Goal: Task Accomplishment & Management: Manage account settings

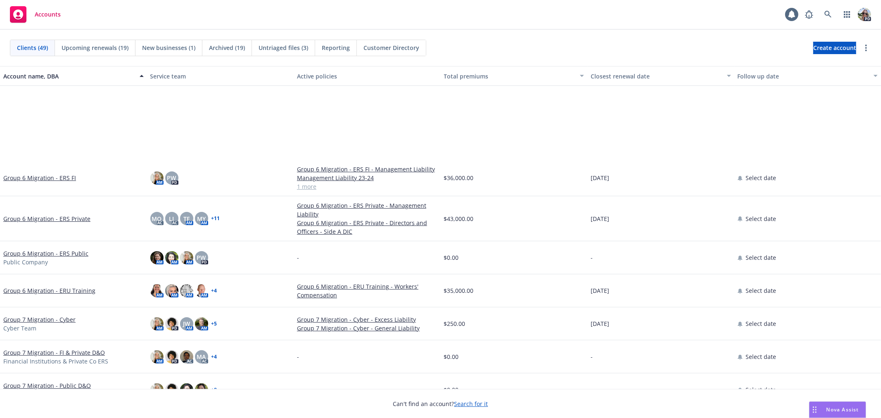
scroll to position [894, 0]
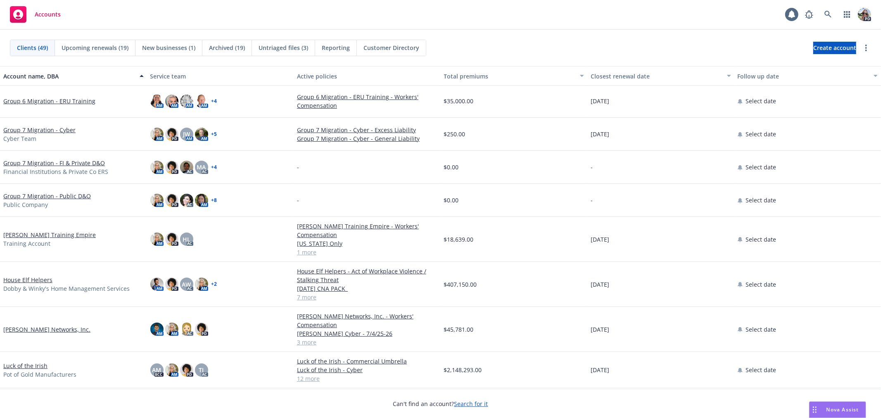
click at [54, 237] on link "Harlie Litton Training Empire" at bounding box center [49, 235] width 93 height 9
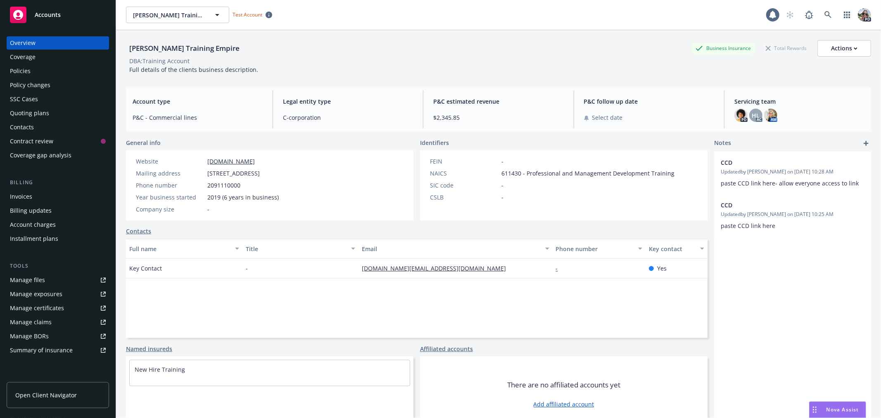
click at [19, 70] on div "Policies" at bounding box center [20, 70] width 21 height 13
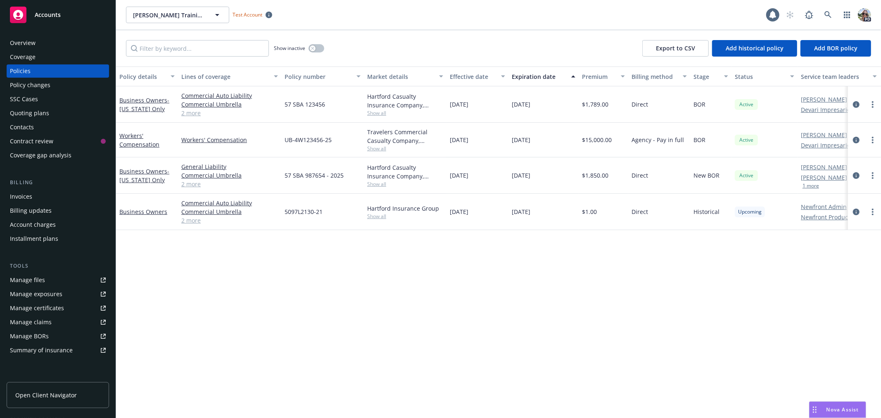
click at [193, 112] on link "2 more" at bounding box center [229, 113] width 97 height 9
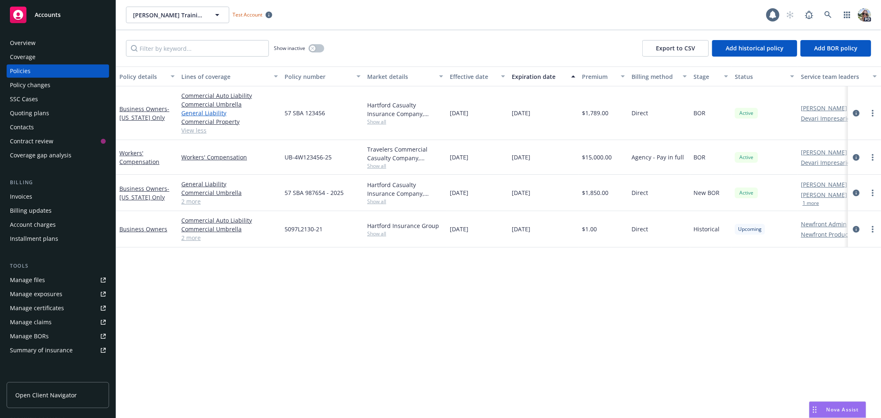
click at [203, 114] on link "General Liability" at bounding box center [229, 113] width 97 height 9
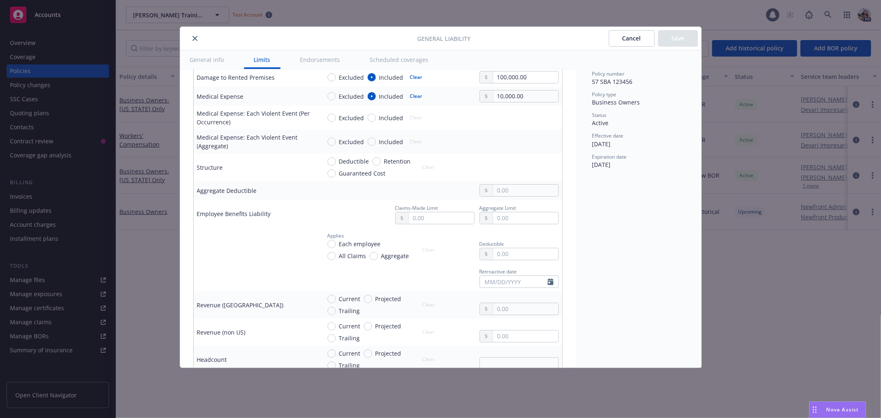
scroll to position [404, 0]
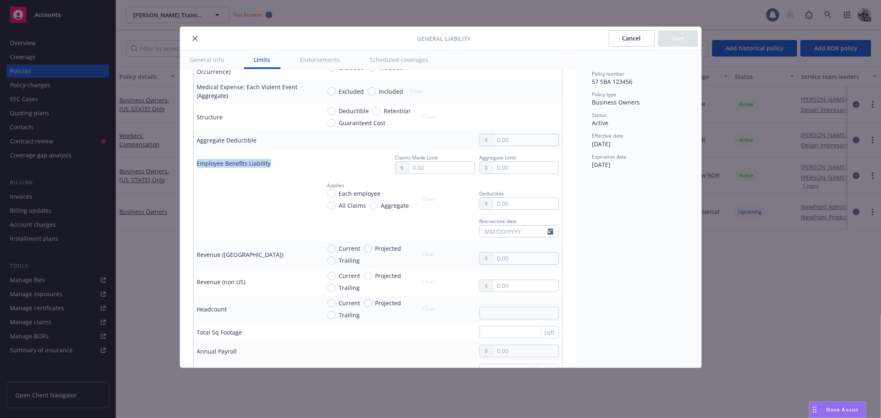
drag, startPoint x: 203, startPoint y: 166, endPoint x: 302, endPoint y: 174, distance: 99.5
click at [302, 174] on td "Employee Benefits Liability" at bounding box center [256, 164] width 124 height 28
drag, startPoint x: 482, startPoint y: 36, endPoint x: 412, endPoint y: 42, distance: 70.5
click at [412, 42] on div "General Liability Cancel Save" at bounding box center [440, 39] width 521 height 24
click at [198, 36] on button "close" at bounding box center [195, 38] width 10 height 10
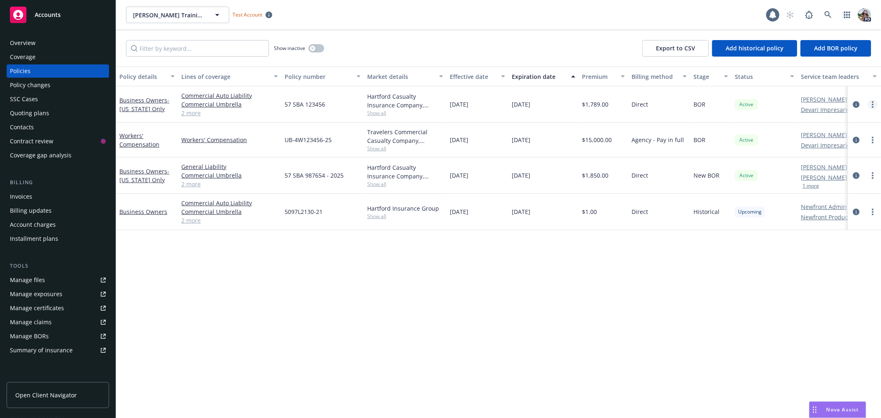
click at [871, 102] on link "more" at bounding box center [873, 105] width 10 height 10
click at [808, 122] on link "Manage lines of coverage" at bounding box center [829, 121] width 97 height 17
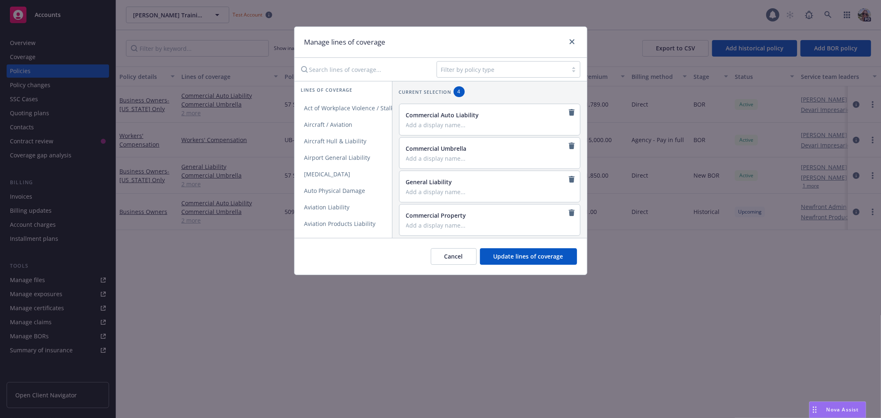
click at [345, 69] on input "Search lines of coverage..." at bounding box center [363, 69] width 134 height 17
type input "emp"
click at [325, 126] on span "Employee Benefits Liability" at bounding box center [342, 125] width 94 height 8
click at [572, 37] on link "close" at bounding box center [572, 42] width 10 height 10
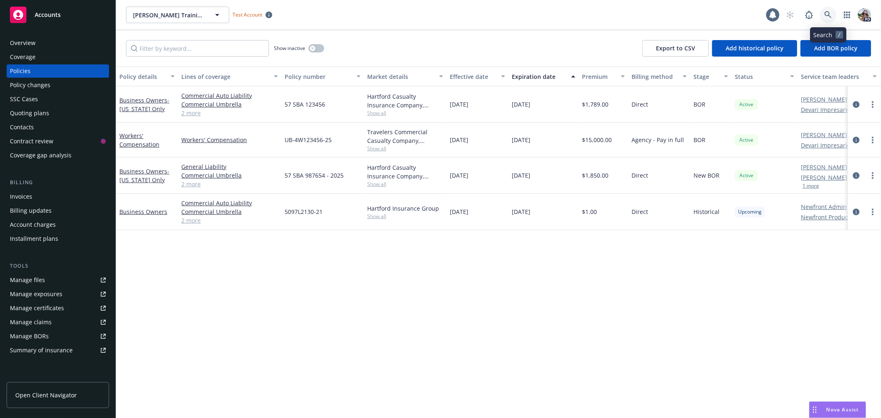
click at [828, 12] on icon at bounding box center [828, 14] width 7 height 7
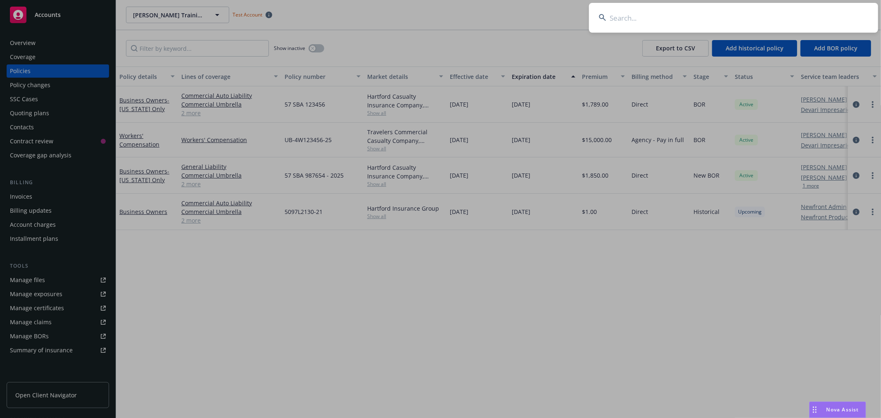
drag, startPoint x: 675, startPoint y: 19, endPoint x: 685, endPoint y: 20, distance: 9.5
click at [675, 18] on input at bounding box center [733, 18] width 289 height 30
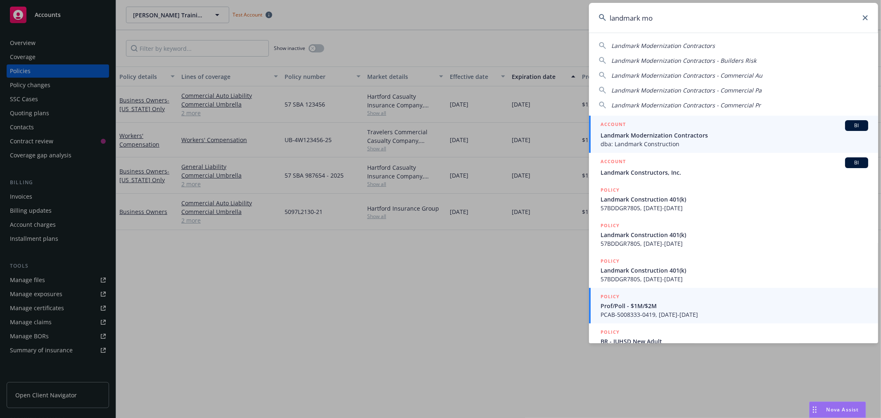
type input "landmark mo"
click at [635, 128] on div "ACCOUNT BI" at bounding box center [735, 125] width 268 height 11
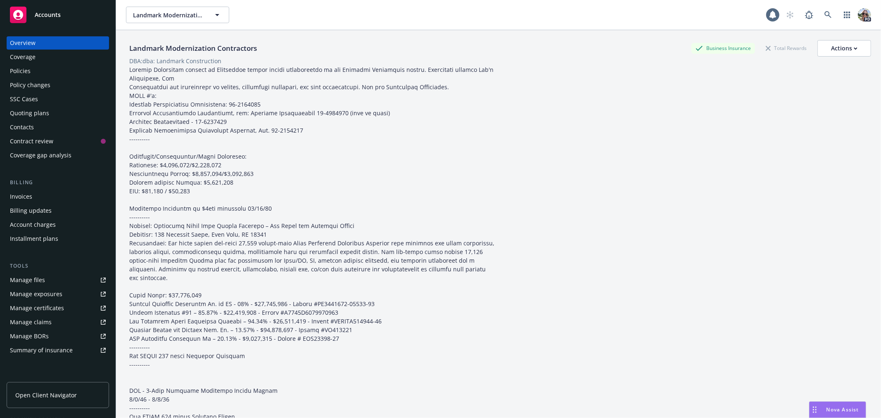
click at [26, 71] on div "Policies" at bounding box center [20, 70] width 21 height 13
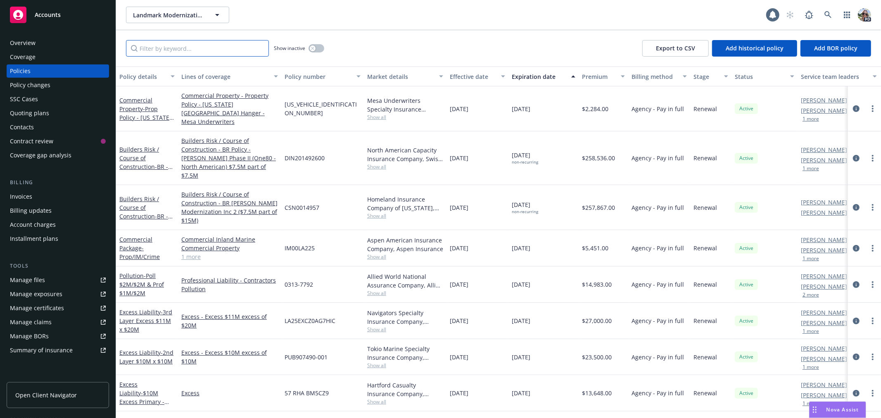
click at [152, 50] on input "Filter by keyword..." at bounding box center [197, 48] width 143 height 17
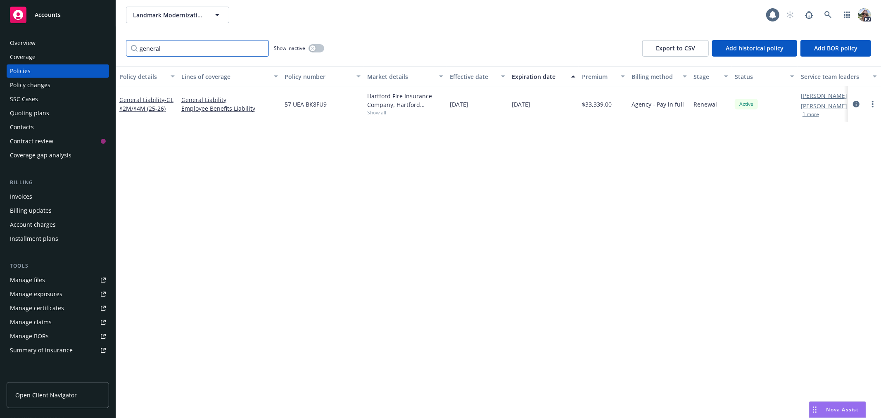
type input "general"
click at [834, 410] on span "Nova Assist" at bounding box center [843, 409] width 33 height 7
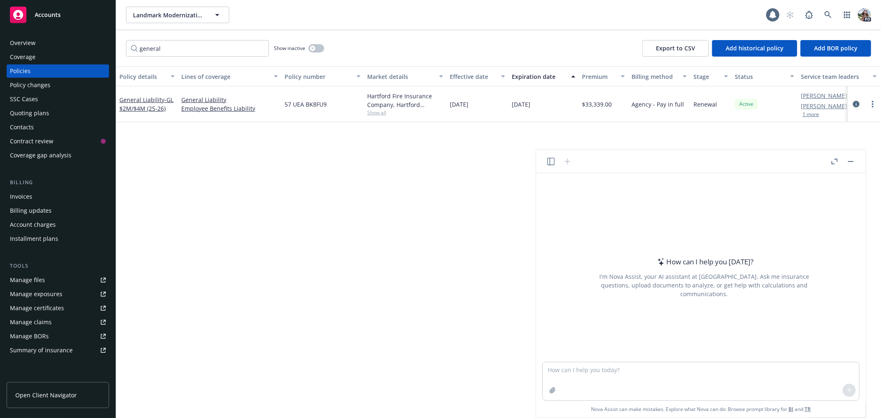
click at [553, 162] on icon "button" at bounding box center [550, 161] width 7 height 7
click at [835, 160] on icon "button" at bounding box center [835, 162] width 6 height 6
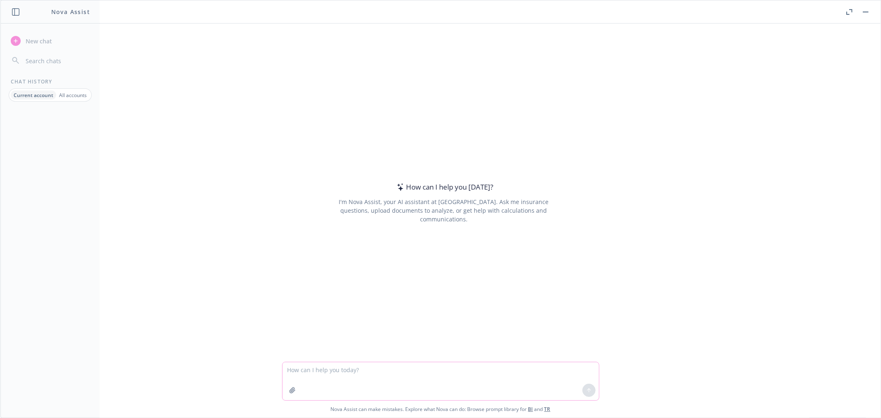
click at [298, 364] on textarea at bounding box center [441, 381] width 317 height 38
click at [442, 369] on textarea "In commercial insurance for contractors, a premium basis is identified as total…" at bounding box center [441, 381] width 317 height 38
click at [529, 366] on textarea "In commercial insurance for contractors, a premium basis rating is identified a…" at bounding box center [441, 381] width 317 height 38
click at [502, 368] on textarea "In commercial insurance for contractors, a premium basis rating is identified a…" at bounding box center [441, 381] width 317 height 38
click at [535, 365] on textarea "In commercial insurance for contractors, a premium basis rating is identified a…" at bounding box center [441, 381] width 317 height 38
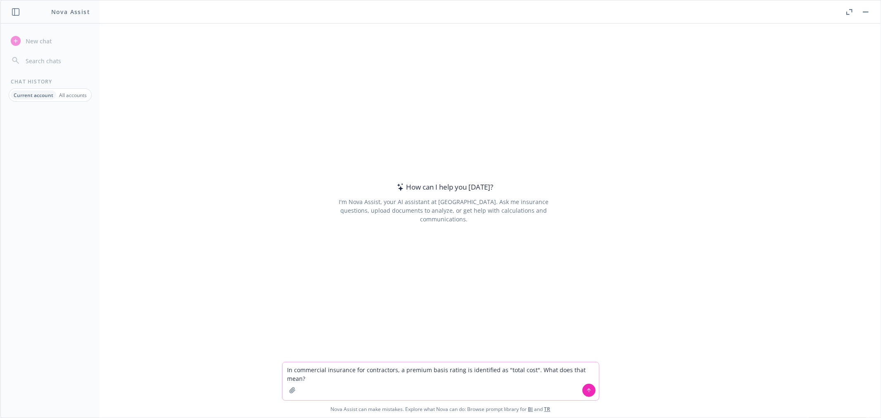
type textarea "In commercial insurance for contractors, a premium basis rating is identified a…"
click at [588, 390] on icon at bounding box center [589, 391] width 6 height 6
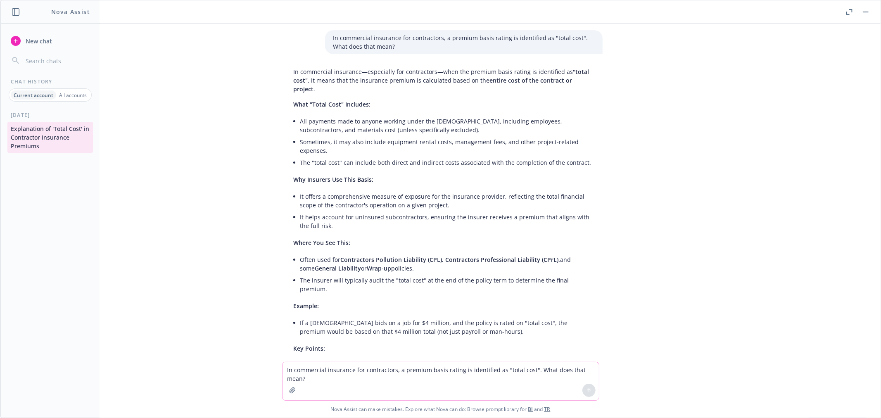
click at [869, 12] on rect "button" at bounding box center [866, 12] width 6 height 1
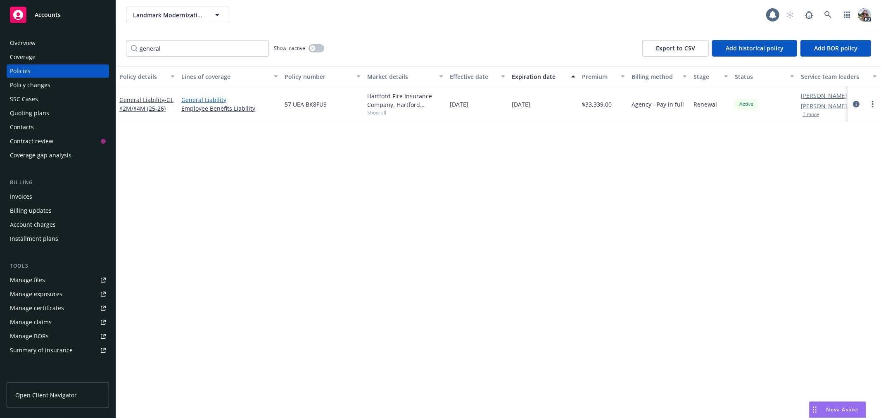
click at [190, 99] on link "General Liability" at bounding box center [229, 99] width 97 height 9
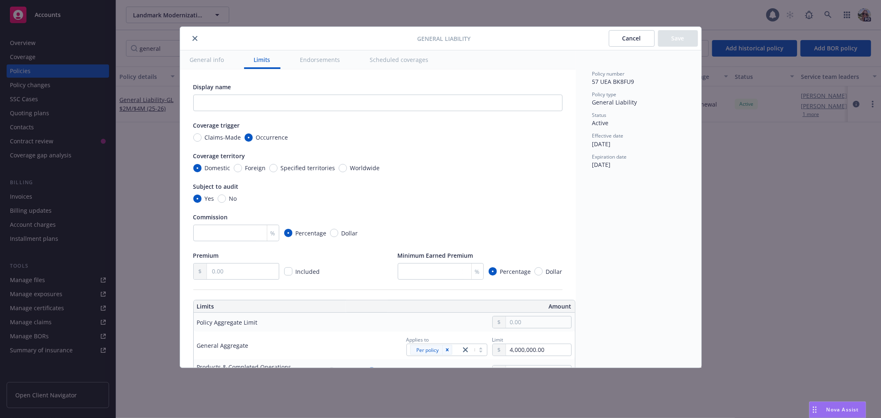
click at [447, 36] on span "General Liability" at bounding box center [443, 38] width 53 height 9
click at [391, 55] on button "Scheduled coverages" at bounding box center [399, 59] width 79 height 19
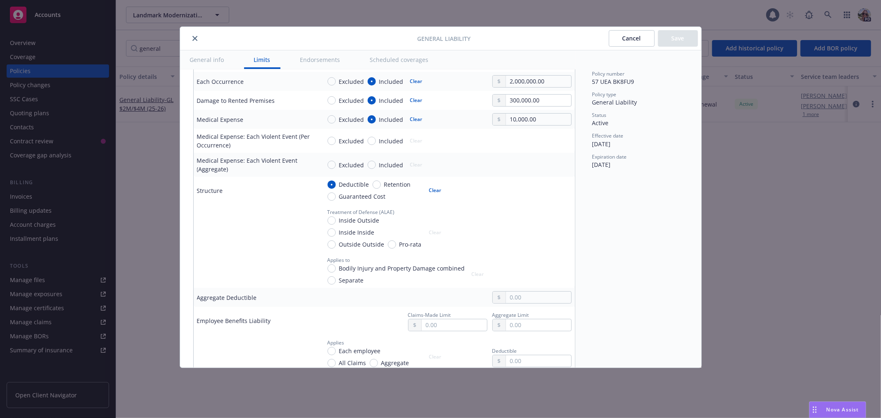
scroll to position [348, 0]
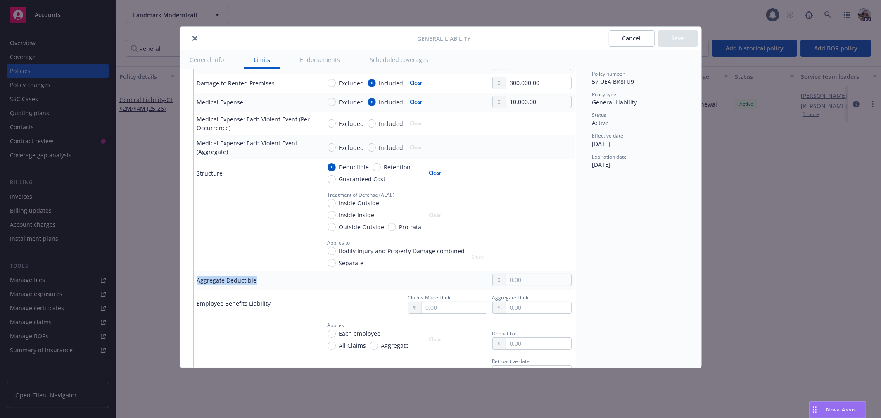
drag, startPoint x: 199, startPoint y: 276, endPoint x: 264, endPoint y: 277, distance: 65.7
click at [264, 277] on div "Aggregate Deductible" at bounding box center [255, 280] width 117 height 9
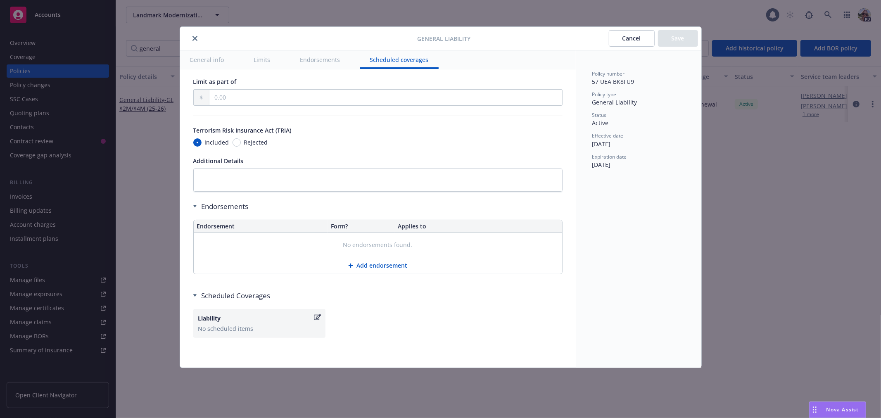
click at [361, 258] on button "Add endorsement" at bounding box center [378, 265] width 369 height 17
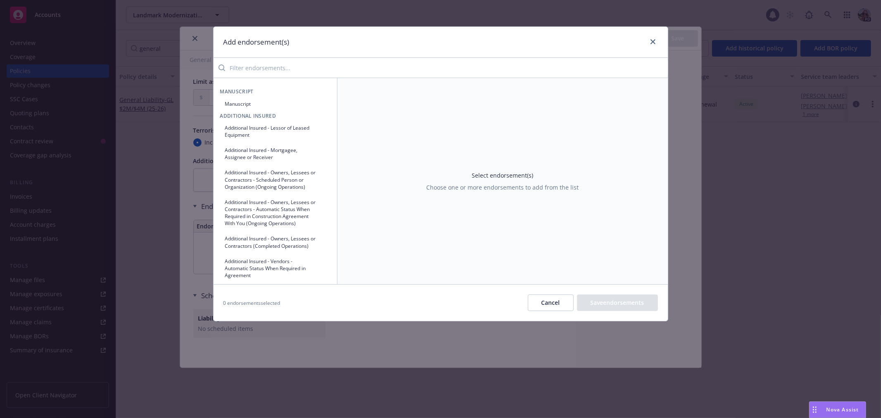
drag, startPoint x: 255, startPoint y: 65, endPoint x: 275, endPoint y: 45, distance: 28.1
click at [255, 64] on input "search" at bounding box center [446, 68] width 443 height 17
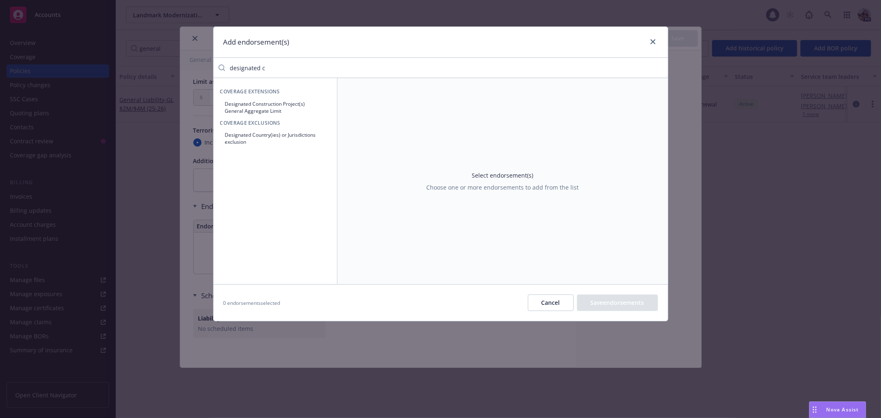
type input "designated"
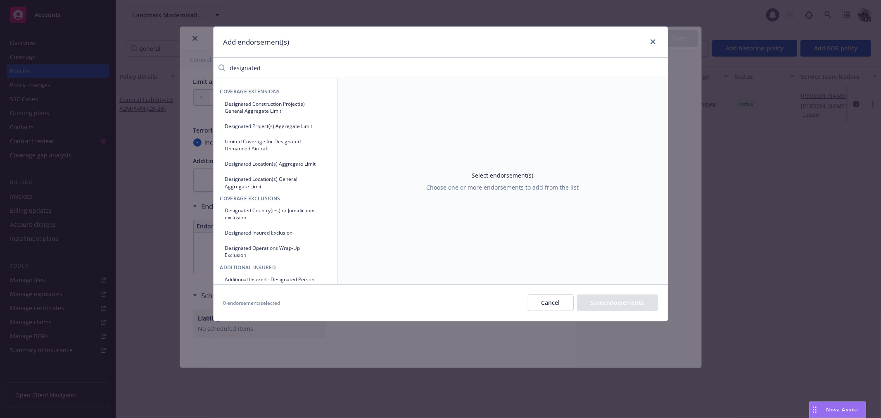
drag, startPoint x: 263, startPoint y: 67, endPoint x: 217, endPoint y: 66, distance: 46.3
click at [216, 66] on div "designated" at bounding box center [441, 68] width 455 height 17
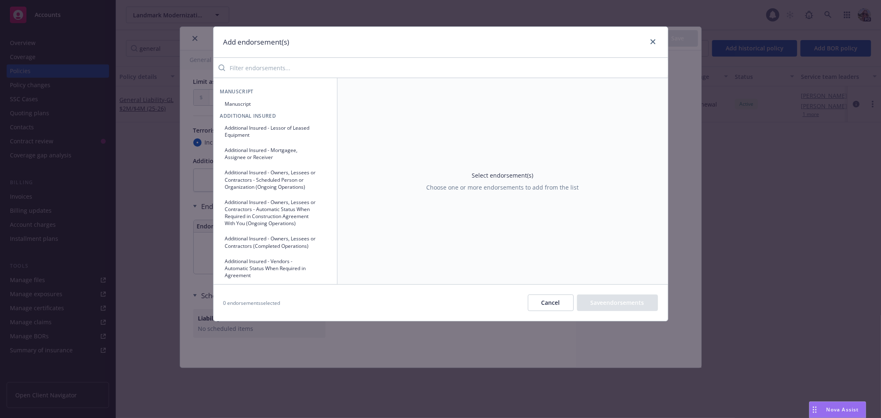
click at [234, 104] on button "Manuscript" at bounding box center [275, 104] width 110 height 14
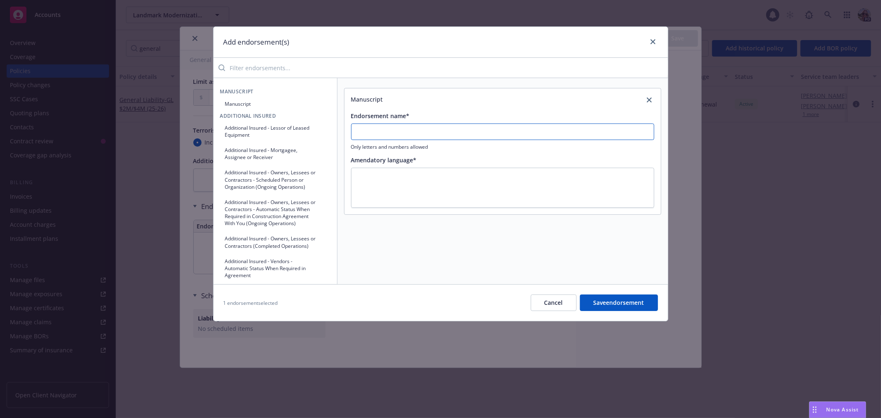
drag, startPoint x: 397, startPoint y: 130, endPoint x: 393, endPoint y: 123, distance: 8.3
click at [395, 126] on input "Endorsement name*" at bounding box center [502, 132] width 303 height 17
type input "Deignated Coverage Deductible"
type textarea "x"
type textarea "P"
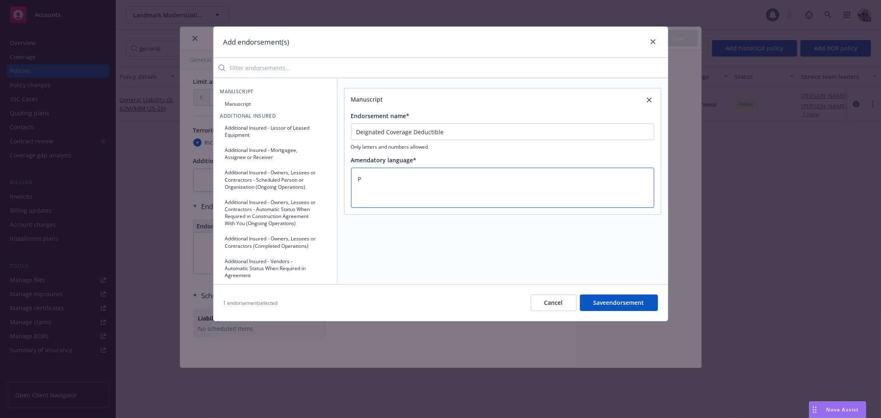
type textarea "x"
type textarea "Pr"
type textarea "x"
type textarea "Pro"
type textarea "x"
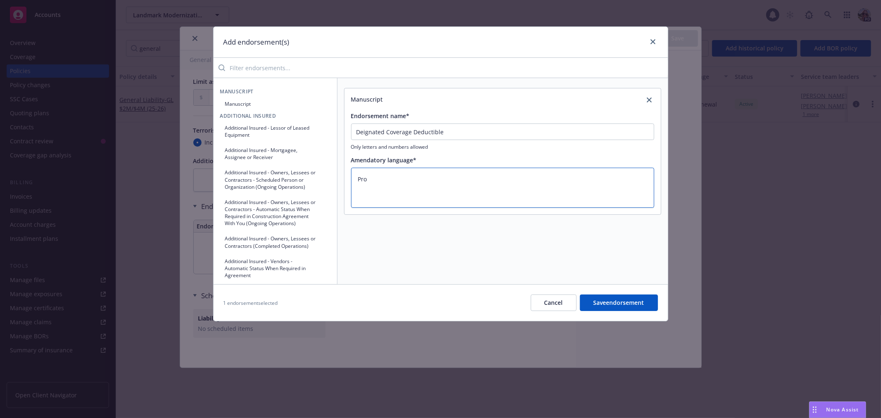
type textarea "Prop"
type textarea "x"
type textarea "Prope"
type textarea "x"
type textarea "Proper"
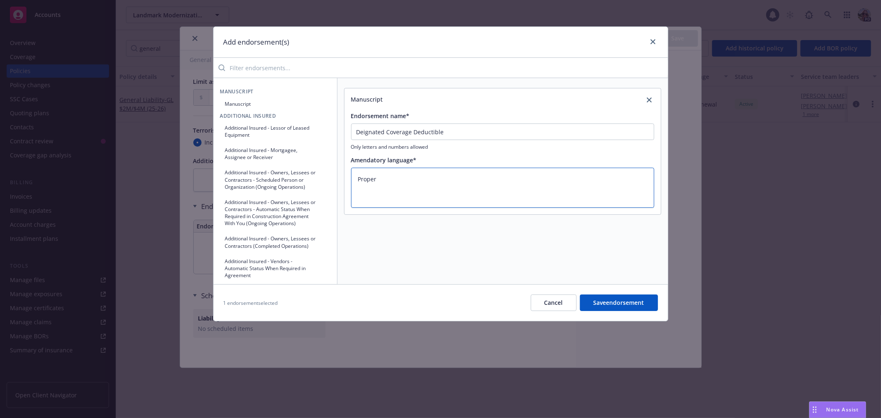
type textarea "x"
type textarea "Propert"
type textarea "x"
type textarea "Property"
type textarea "x"
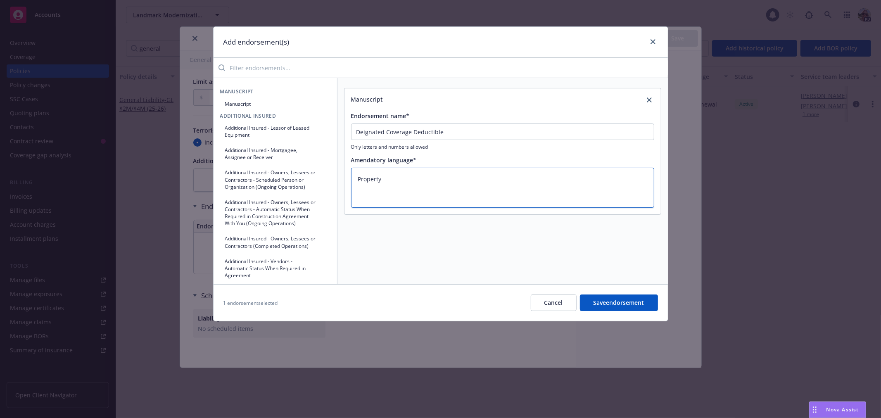
type textarea "Property"
type textarea "x"
type textarea "Property D"
type textarea "x"
type textarea "Property Da"
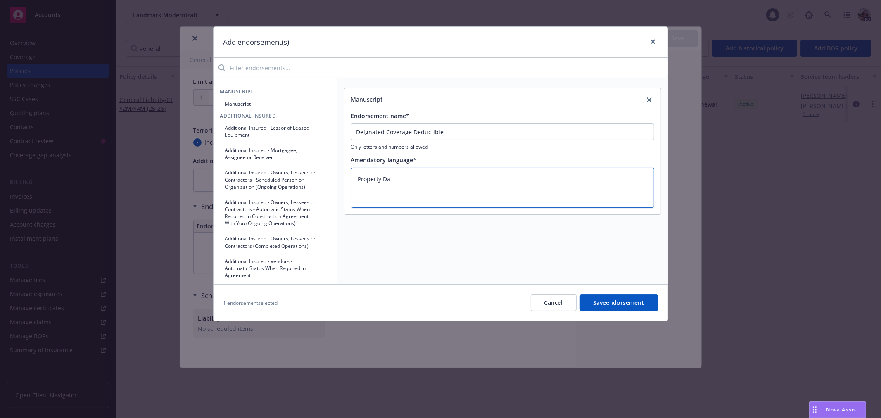
type textarea "x"
type textarea "Property Dam"
type textarea "x"
type textarea "Property Dama"
type textarea "x"
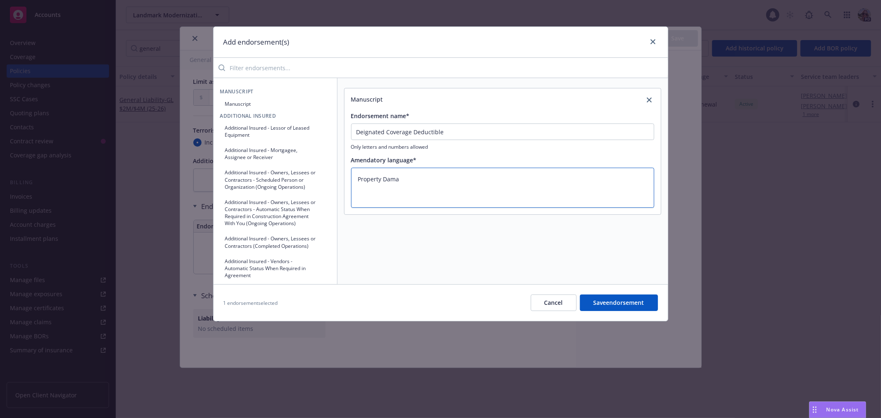
type textarea "Property Damag"
type textarea "x"
type textarea "Property Damage"
type textarea "x"
type textarea "Property Damage,"
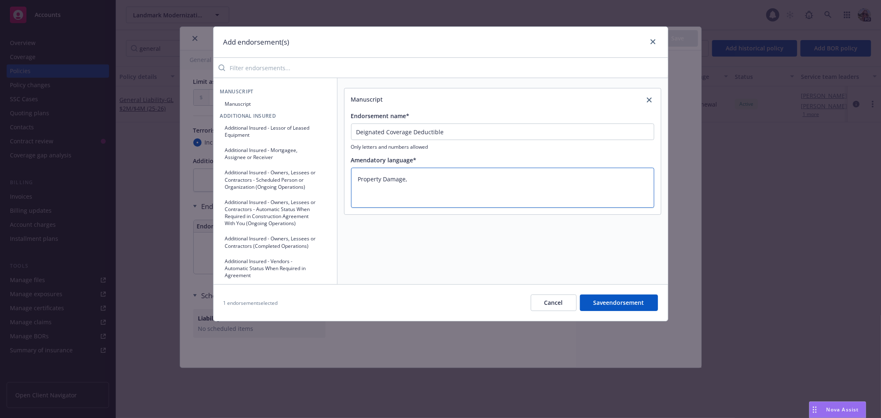
type textarea "x"
type textarea "Property Damage,"
type textarea "x"
type textarea "Property Damage, p"
type textarea "x"
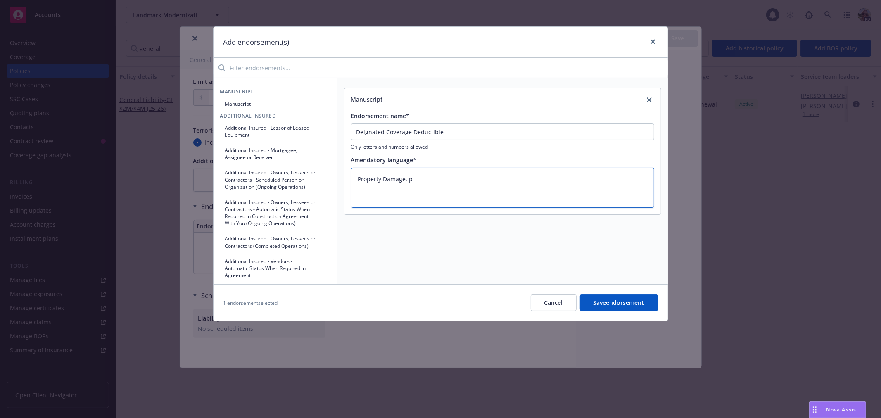
type textarea "Property Damage, pe"
type textarea "x"
type textarea "Property Damage, per"
type textarea "x"
type textarea "Property Damage, per o"
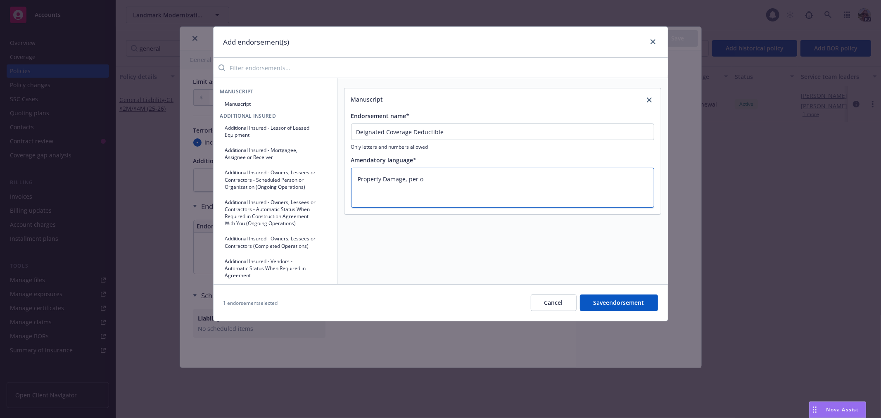
type textarea "x"
type textarea "Property Damage, per oc"
type textarea "x"
type textarea "Property Damage, per occ"
type textarea "x"
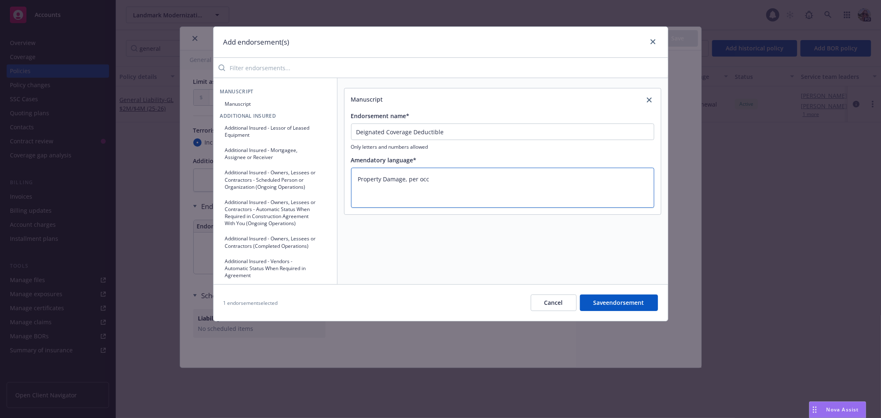
type textarea "Property Damage, per occu"
type textarea "x"
type textarea "Property Damage, per occur"
type textarea "x"
type textarea "Property Damage, per occurr"
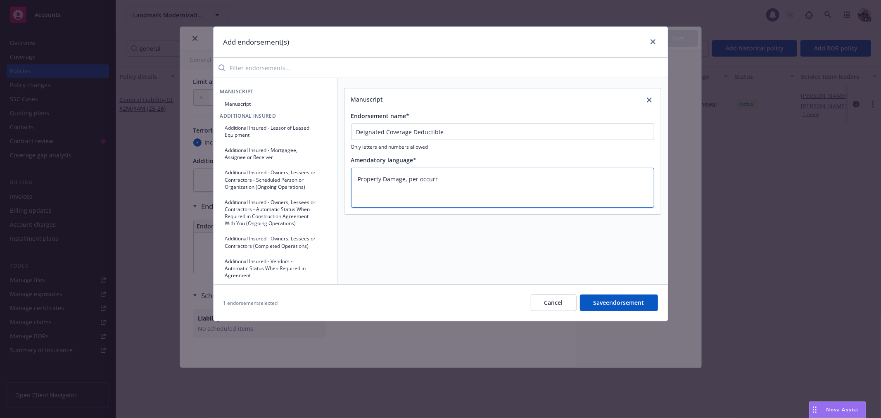
type textarea "x"
type textarea "Property Damage, per occurren"
type textarea "x"
type textarea "Property Damage, per occurrenc"
type textarea "x"
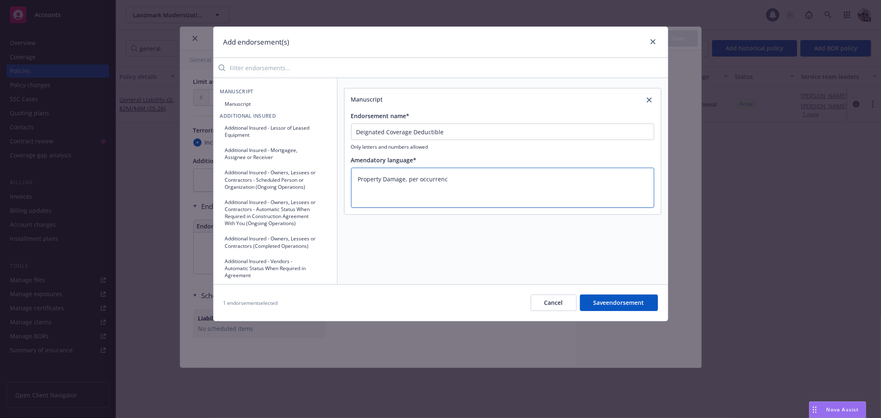
type textarea "Property Damage, per occurrence"
type textarea "x"
type textarea "Property Damage, per occurrence:"
type textarea "x"
type textarea "Property Damage, per occurrence:"
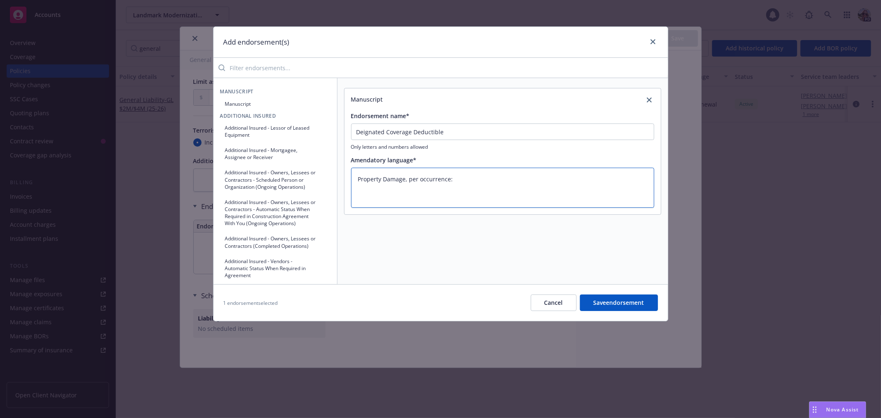
type textarea "x"
type textarea "Property Damage, per occurrence: $"
type textarea "x"
type textarea "Property Damage, per occurrence: $5"
type textarea "x"
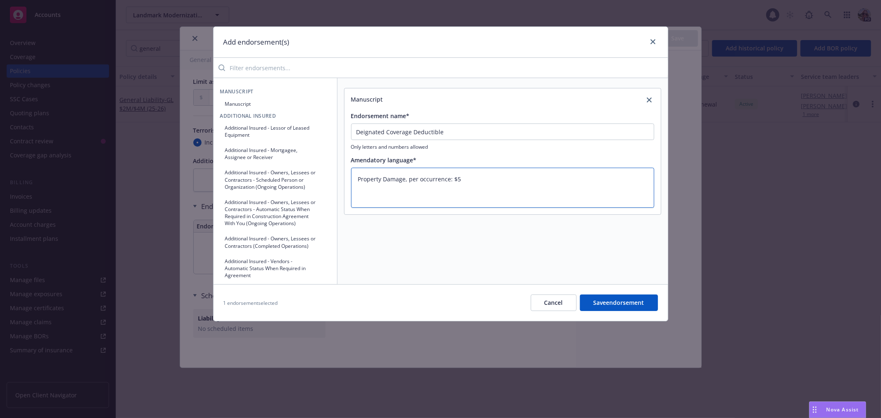
type textarea "Property Damage, per occurrence: $5,"
type textarea "x"
type textarea "Property Damage, per occurrence: $5,0"
type textarea "x"
type textarea "Property Damage, per occurrence: $5,00"
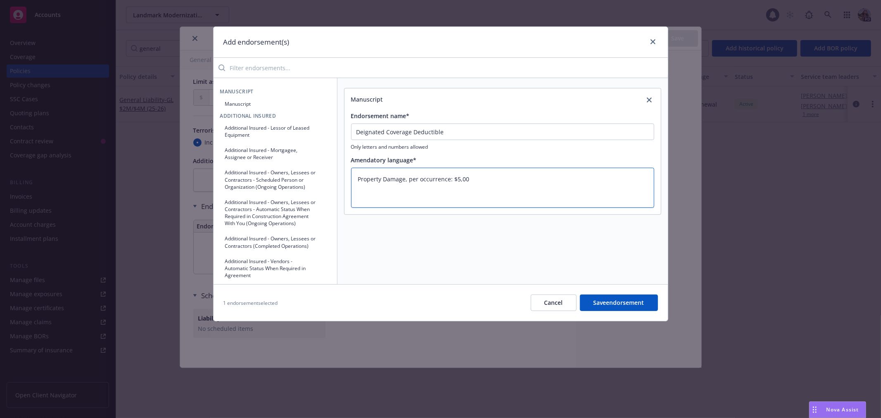
type textarea "x"
type textarea "Property Damage, per occurrence: $5,000"
drag, startPoint x: 653, startPoint y: 38, endPoint x: 659, endPoint y: 43, distance: 7.3
click at [654, 38] on link "close" at bounding box center [653, 42] width 10 height 10
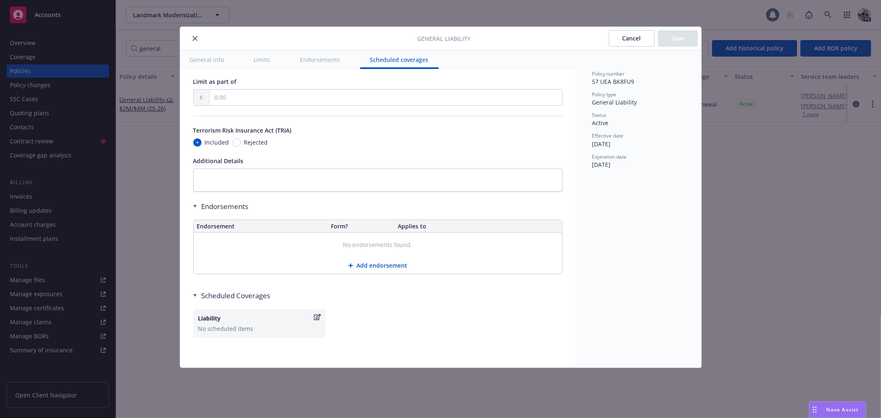
click at [196, 41] on button "close" at bounding box center [195, 38] width 10 height 10
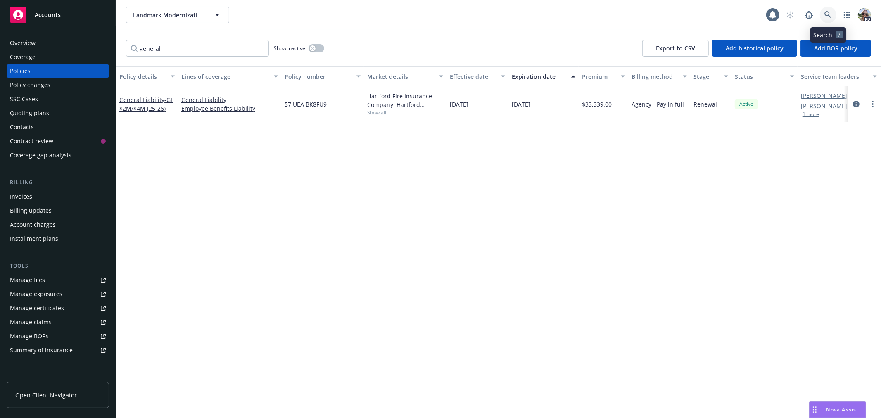
click at [825, 14] on icon at bounding box center [828, 14] width 7 height 7
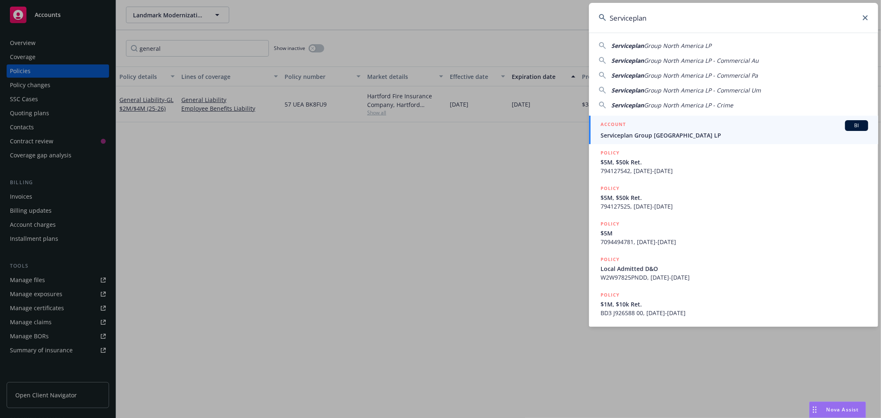
type input "Serviceplan"
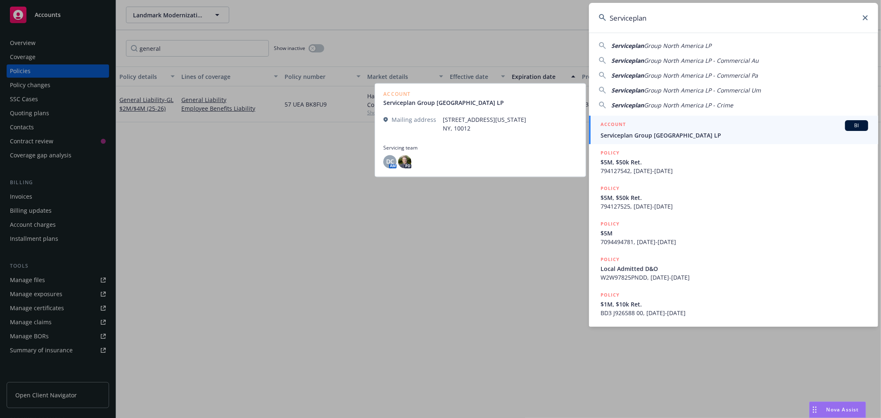
click at [616, 133] on span "Serviceplan Group [GEOGRAPHIC_DATA] LP" at bounding box center [735, 135] width 268 height 9
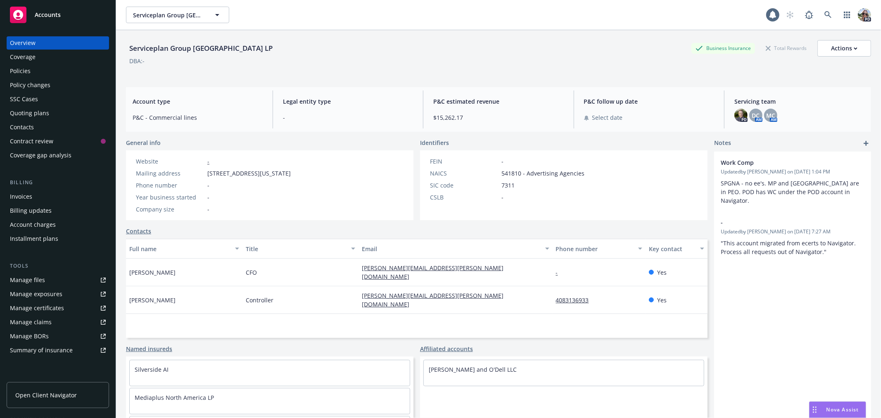
click at [19, 69] on div "Policies" at bounding box center [20, 70] width 21 height 13
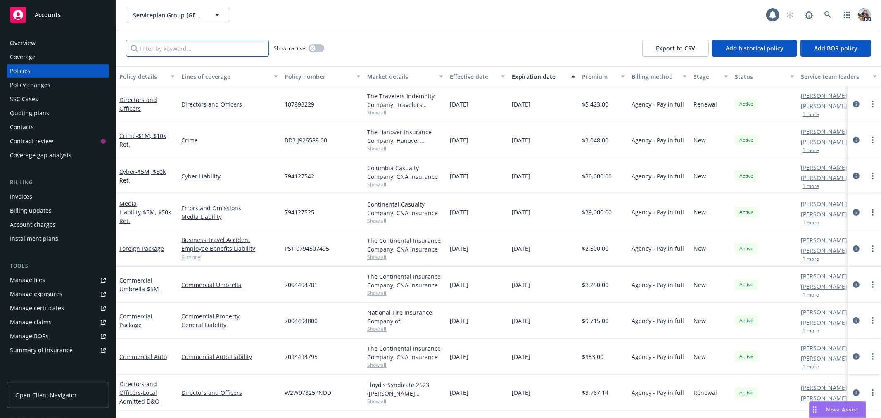
click at [155, 46] on input "Filter by keyword..." at bounding box center [197, 48] width 143 height 17
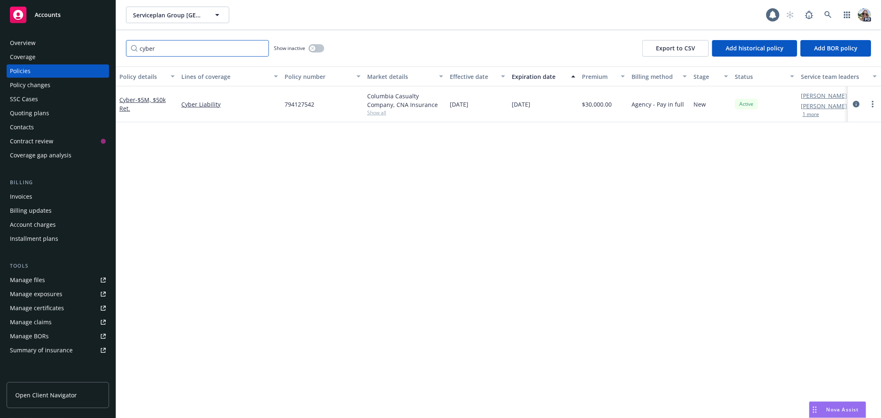
type input "cyber"
click at [312, 47] on icon "button" at bounding box center [312, 48] width 3 height 3
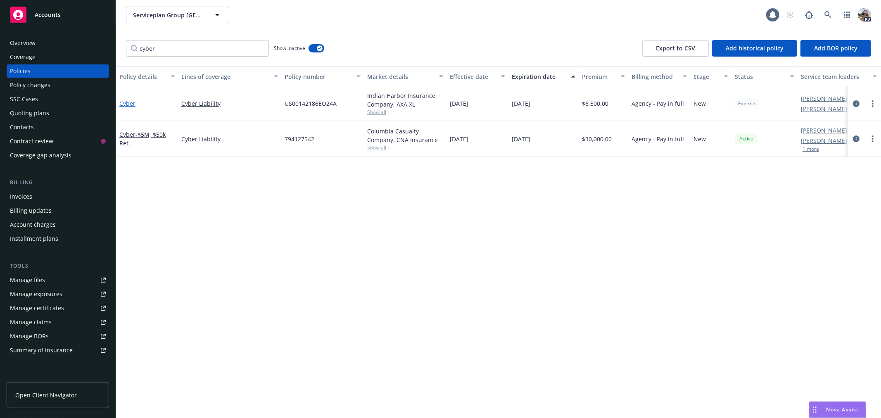
click at [124, 103] on link "Cyber" at bounding box center [127, 104] width 16 height 8
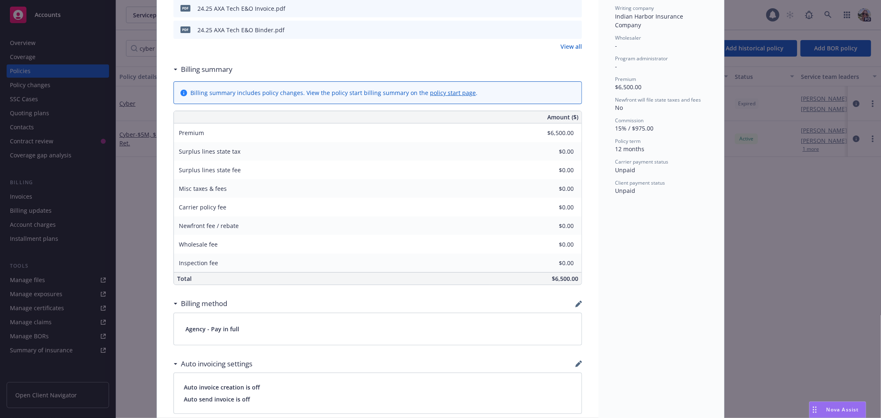
scroll to position [250, 0]
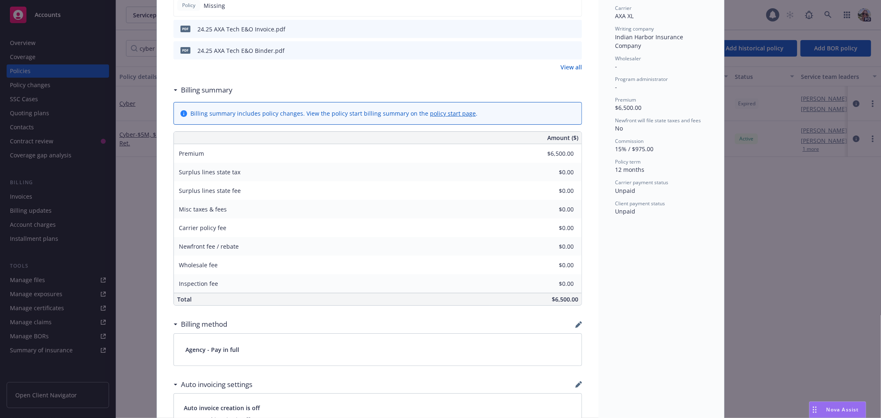
click at [28, 197] on div "Policy Cyber Add internal notes here... View claims View scheduled items View p…" at bounding box center [440, 209] width 881 height 418
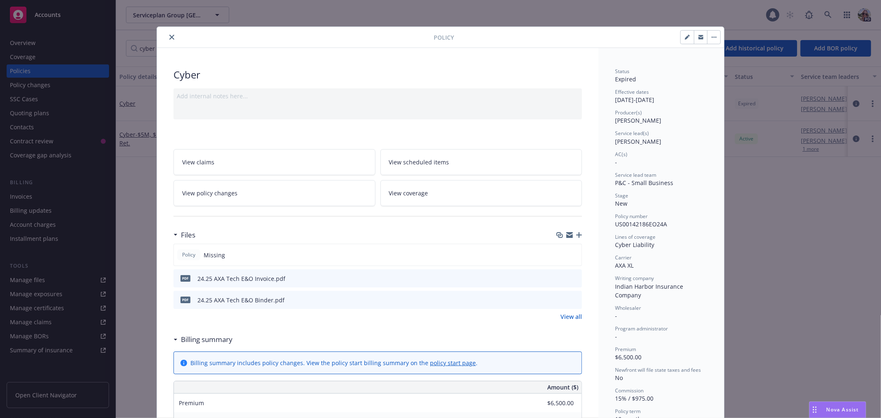
click at [169, 36] on icon "close" at bounding box center [171, 37] width 5 height 5
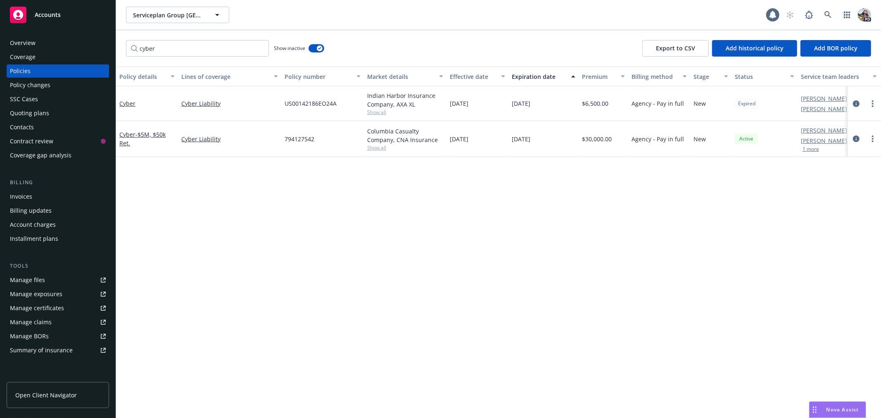
click at [25, 196] on div "Invoices" at bounding box center [21, 196] width 22 height 13
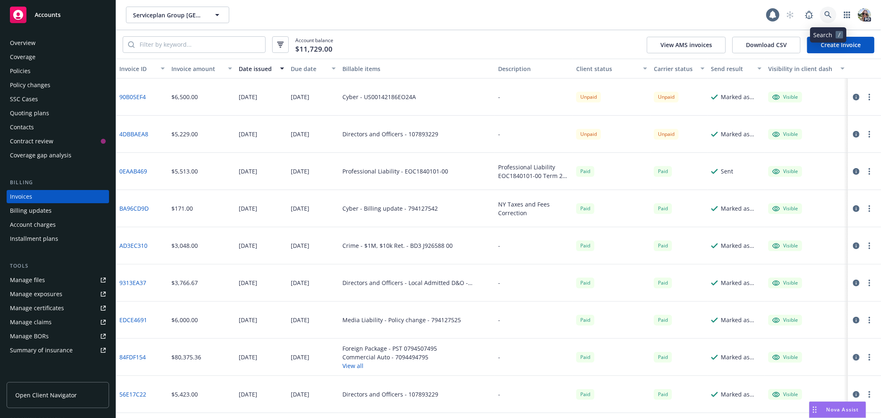
click at [826, 12] on icon at bounding box center [828, 14] width 7 height 7
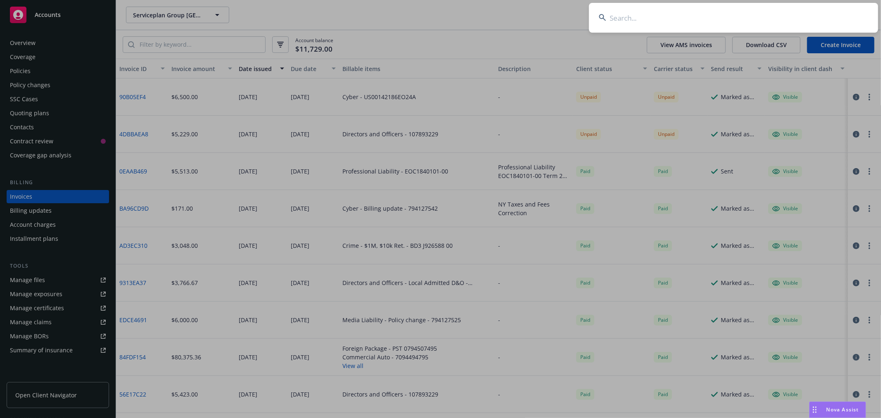
click at [671, 20] on input at bounding box center [733, 18] width 289 height 30
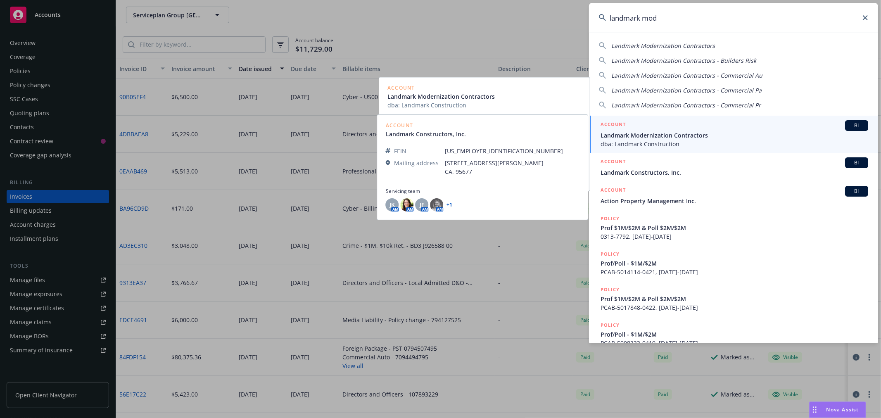
type input "landmark mod"
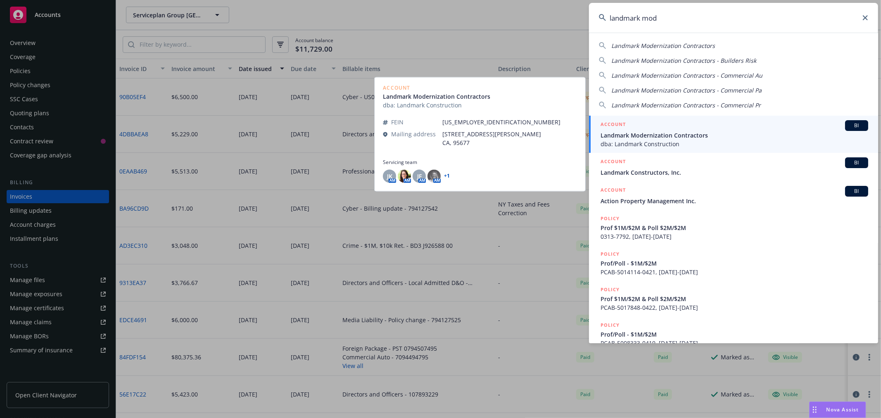
click at [646, 138] on span "Landmark Modernization Contractors" at bounding box center [735, 135] width 268 height 9
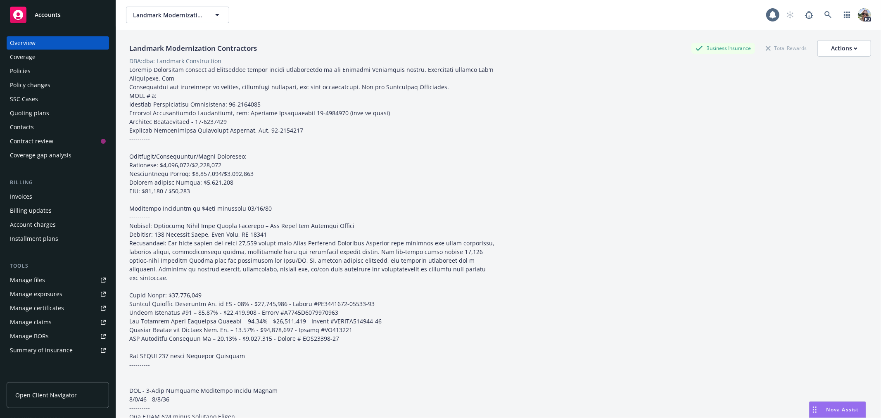
click at [20, 67] on div "Policies" at bounding box center [20, 70] width 21 height 13
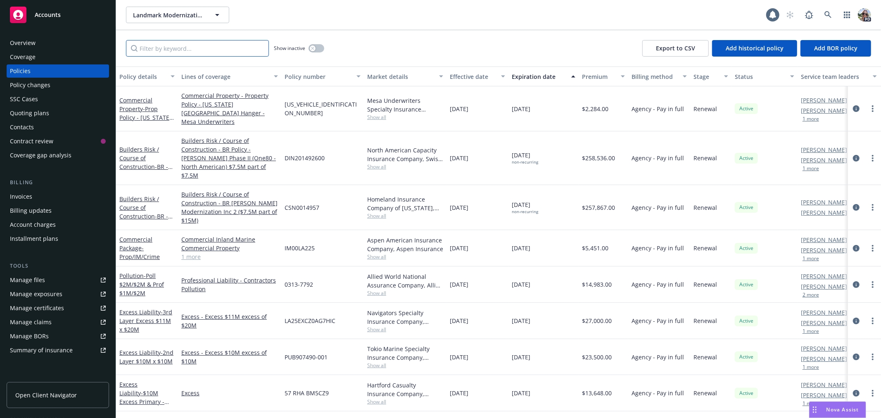
click at [161, 51] on input "Filter by keyword..." at bounding box center [197, 48] width 143 height 17
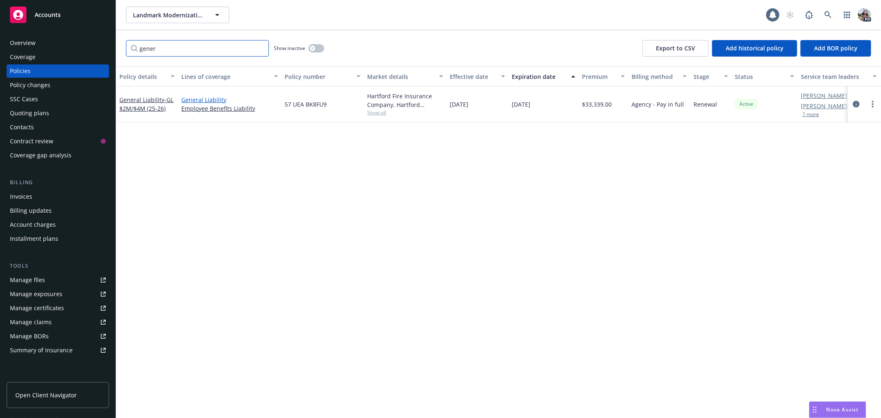
type input "gener"
click at [216, 98] on link "General Liability" at bounding box center [229, 99] width 97 height 9
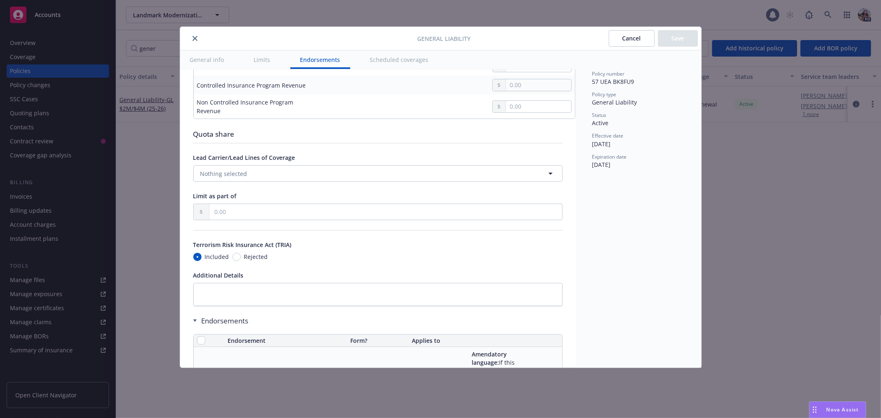
scroll to position [1104, 0]
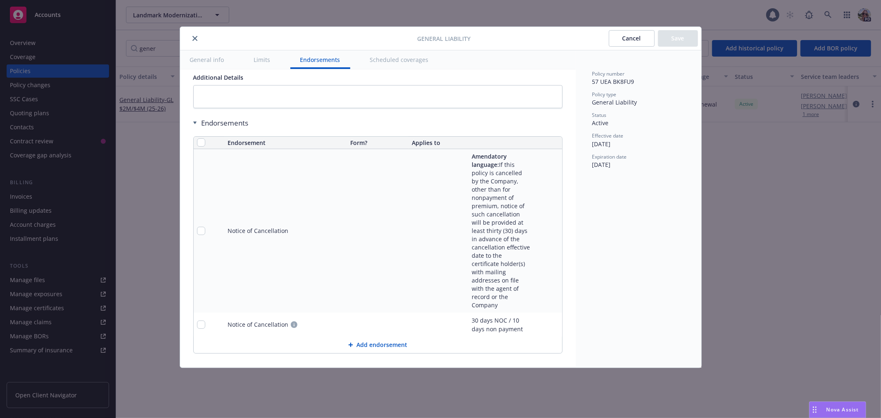
click at [534, 324] on link "pencil" at bounding box center [539, 325] width 10 height 10
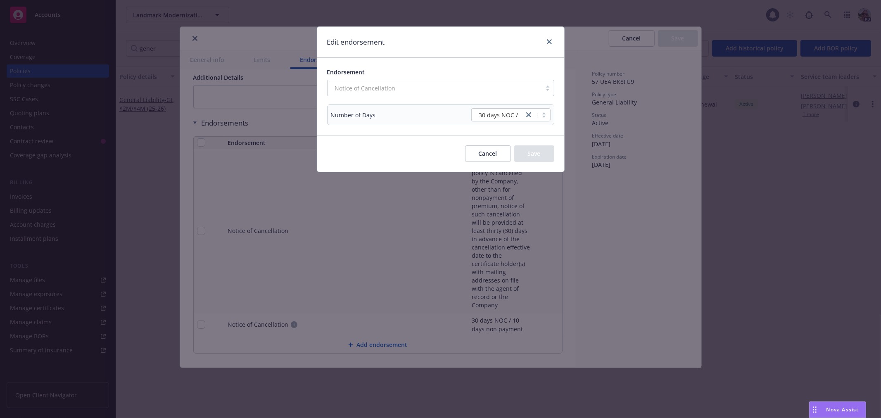
click at [546, 46] on div at bounding box center [547, 42] width 13 height 11
drag, startPoint x: 490, startPoint y: 155, endPoint x: 488, endPoint y: 178, distance: 23.6
click at [490, 156] on button "Cancel" at bounding box center [488, 153] width 46 height 17
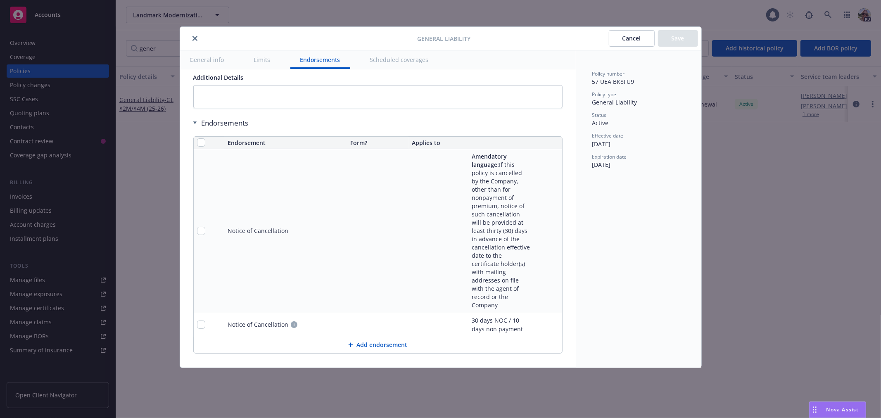
click at [481, 225] on div "Amendatory language: If this policy is cancelled by the Company, other than for…" at bounding box center [501, 230] width 59 height 157
click at [537, 232] on icon "pencil" at bounding box center [539, 231] width 4 height 4
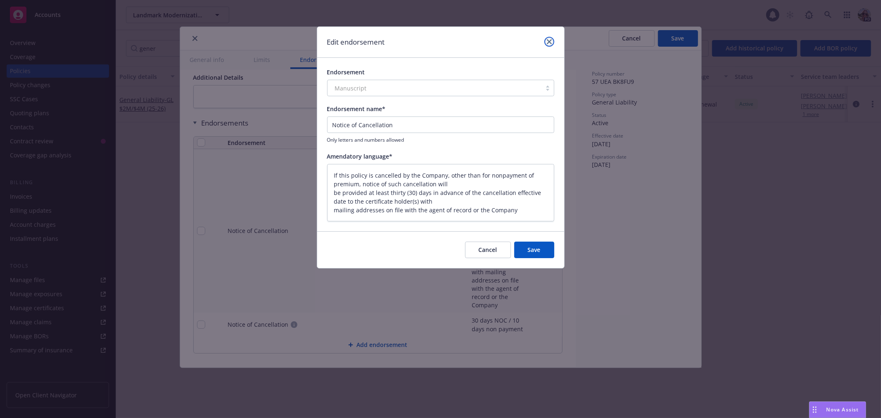
click at [547, 39] on icon "close" at bounding box center [549, 41] width 5 height 5
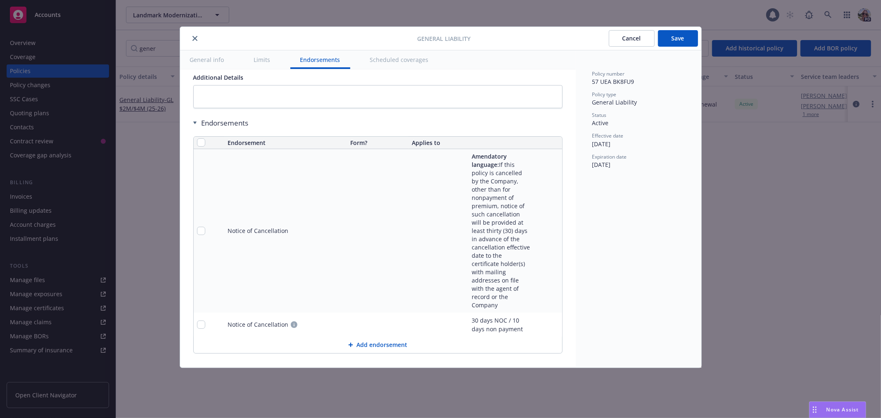
click at [537, 229] on icon "pencil" at bounding box center [539, 230] width 5 height 5
type textarea "x"
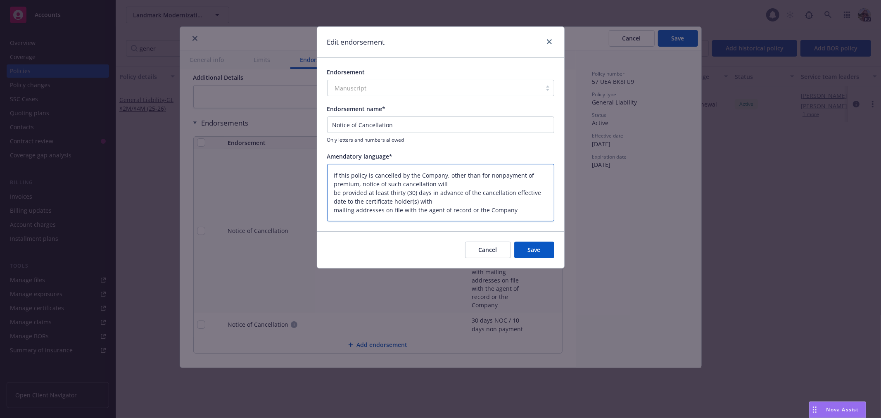
drag, startPoint x: 335, startPoint y: 173, endPoint x: 537, endPoint y: 220, distance: 207.6
click at [561, 235] on form "Endorsement Manuscript Endorsement name* Notice of Cancellation Only letters an…" at bounding box center [440, 163] width 247 height 210
click at [483, 250] on button "Cancel" at bounding box center [488, 250] width 46 height 17
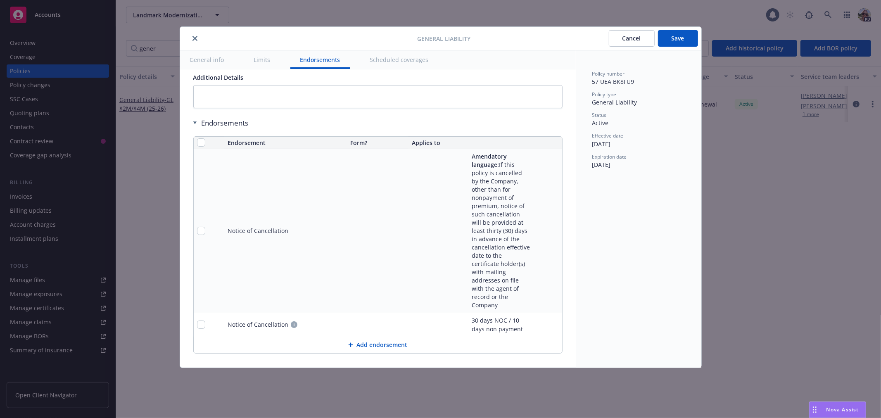
click at [621, 37] on button "Cancel" at bounding box center [632, 38] width 46 height 17
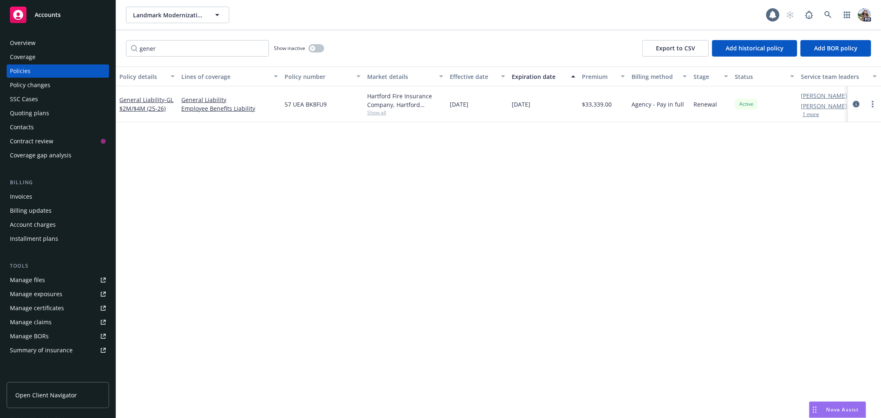
click at [827, 407] on span "Nova Assist" at bounding box center [843, 409] width 33 height 7
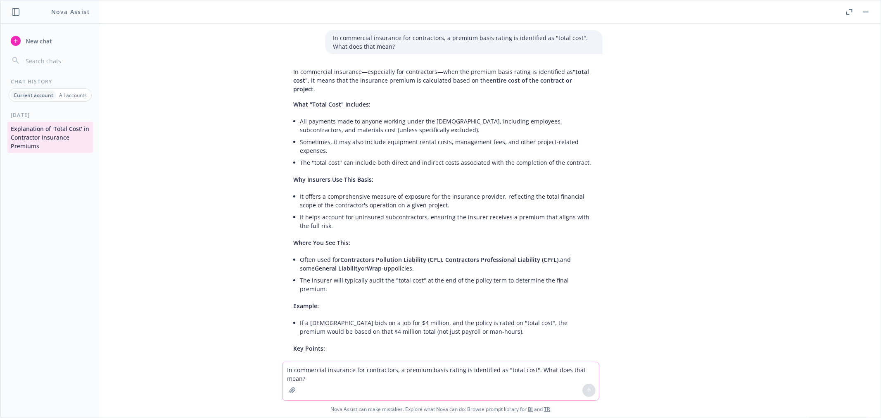
click at [310, 373] on textarea "In commercial insurance for contractors, a premium basis rating is identified a…" at bounding box center [441, 381] width 317 height 38
type textarea "please explain to me what an additional insured is, in the easiest terms possib…"
click at [586, 390] on icon at bounding box center [589, 391] width 6 height 6
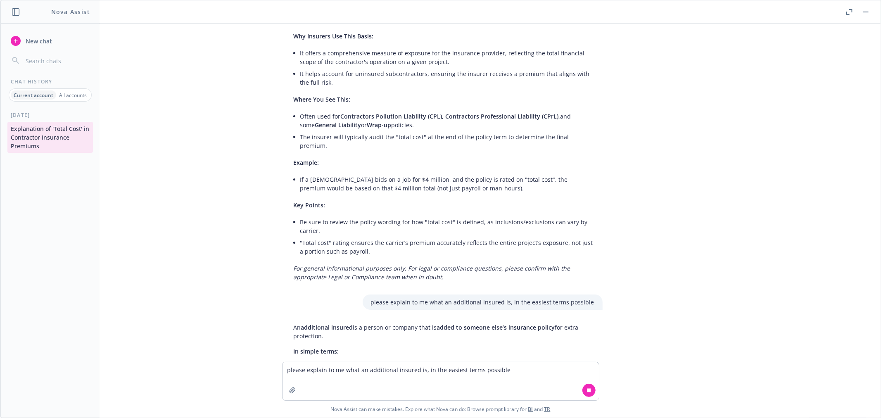
scroll to position [205, 0]
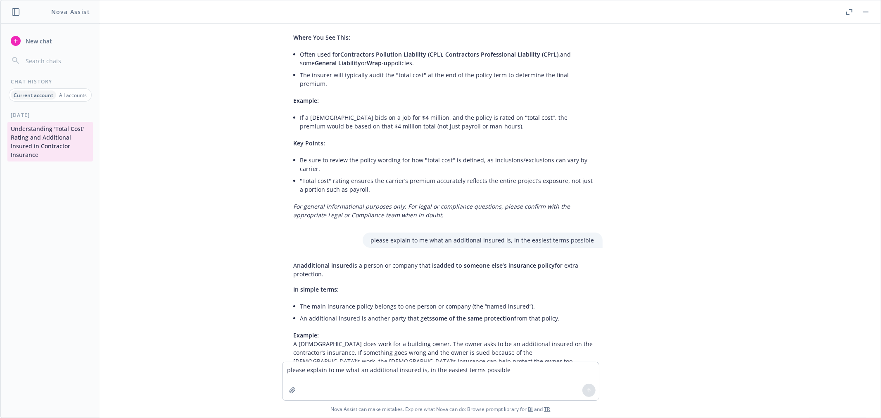
click at [850, 11] on icon "button" at bounding box center [850, 12] width 6 height 6
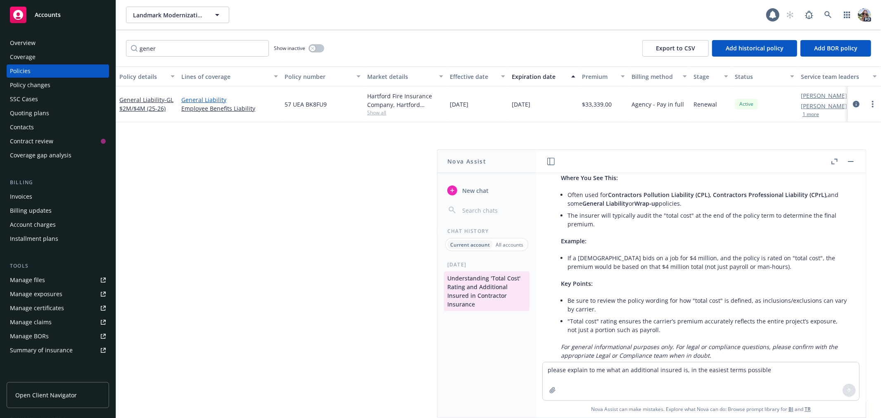
click at [191, 99] on link "General Liability" at bounding box center [229, 99] width 97 height 9
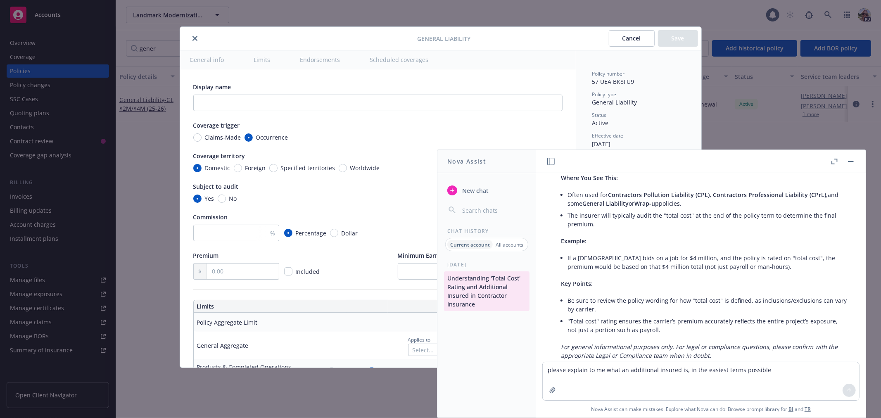
radio input "true"
type input "4,000,000.00"
radio input "true"
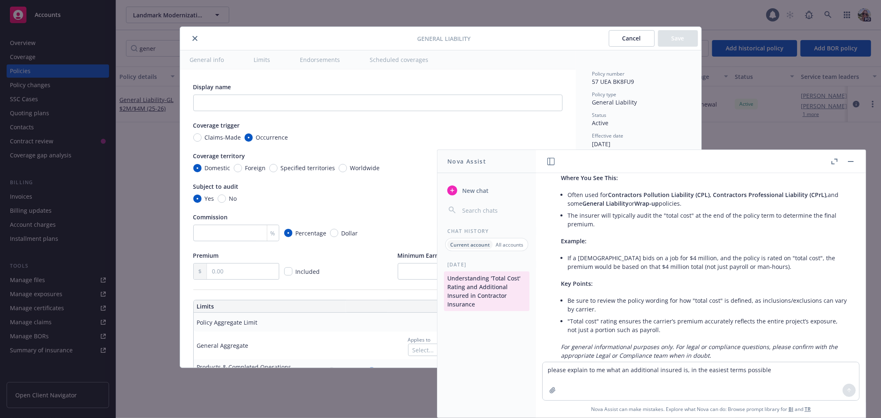
radio input "true"
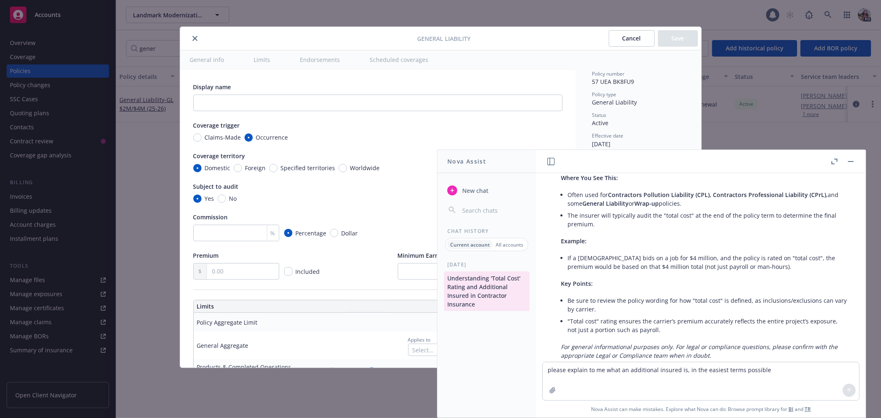
radio input "true"
click at [849, 162] on rect "button" at bounding box center [851, 161] width 6 height 1
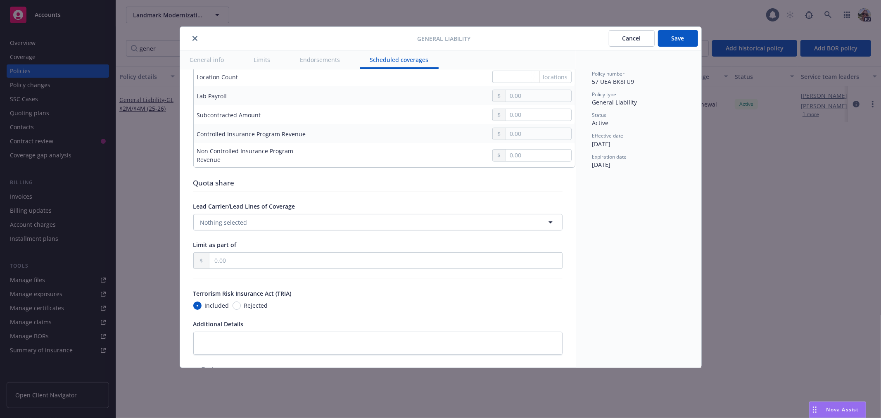
scroll to position [1027, 0]
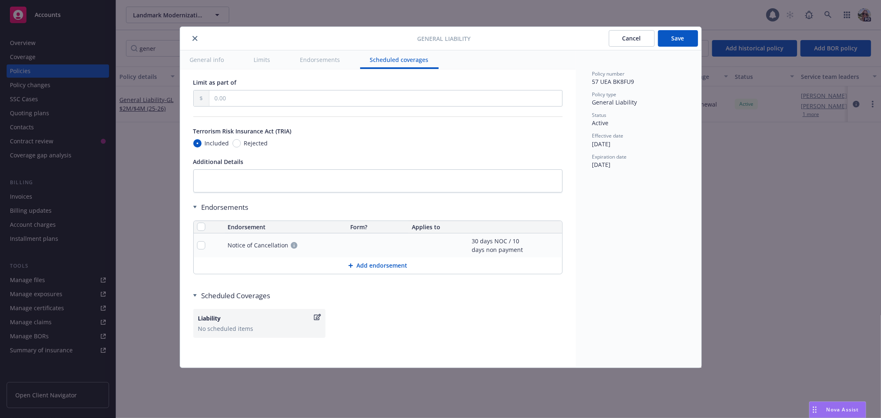
click at [314, 314] on icon "button" at bounding box center [317, 317] width 7 height 7
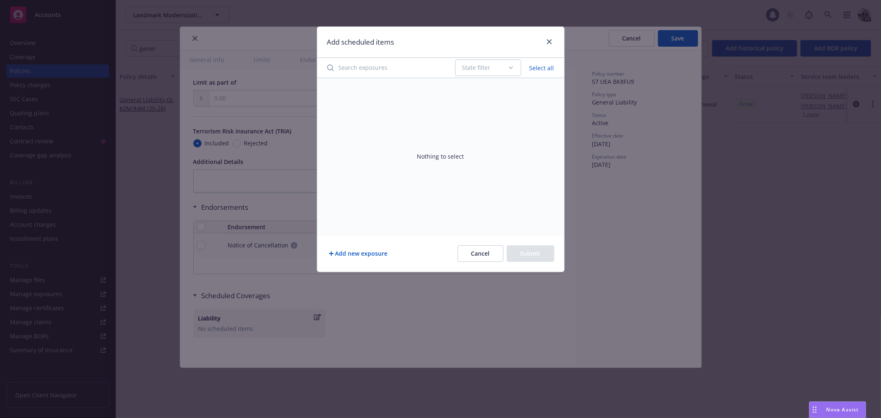
click at [372, 62] on input "Search exposures" at bounding box center [386, 68] width 128 height 17
click at [551, 43] on icon "close" at bounding box center [549, 41] width 5 height 5
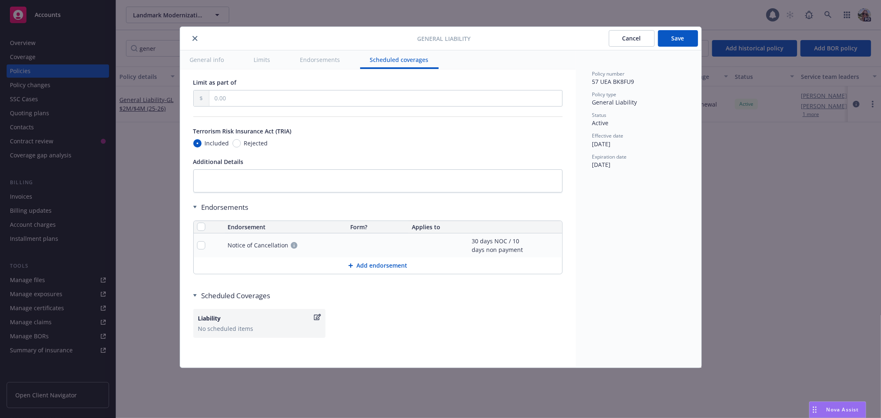
click at [376, 261] on button "Add endorsement" at bounding box center [378, 265] width 369 height 17
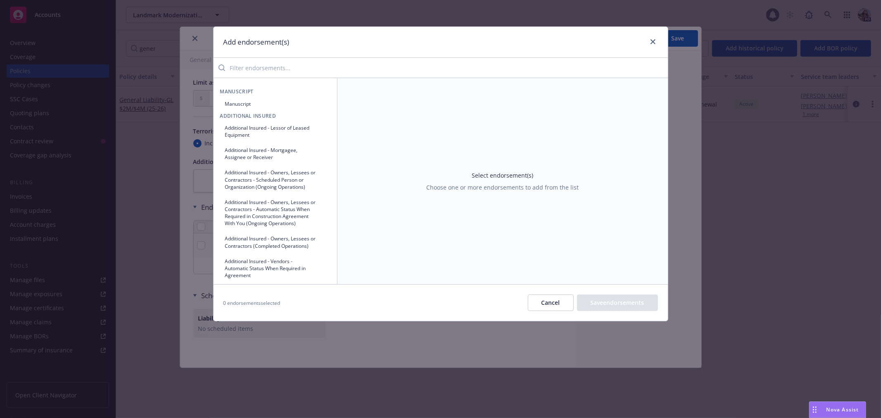
drag, startPoint x: 251, startPoint y: 69, endPoint x: 240, endPoint y: 73, distance: 11.7
click at [251, 69] on input "search" at bounding box center [446, 68] width 443 height 17
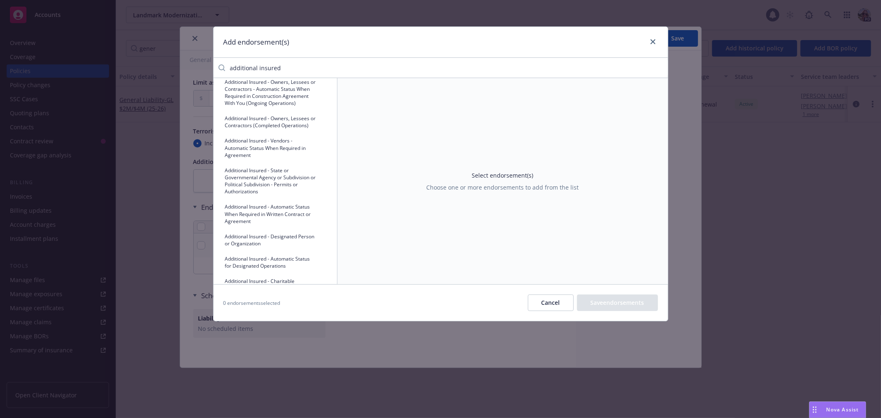
scroll to position [110, 0]
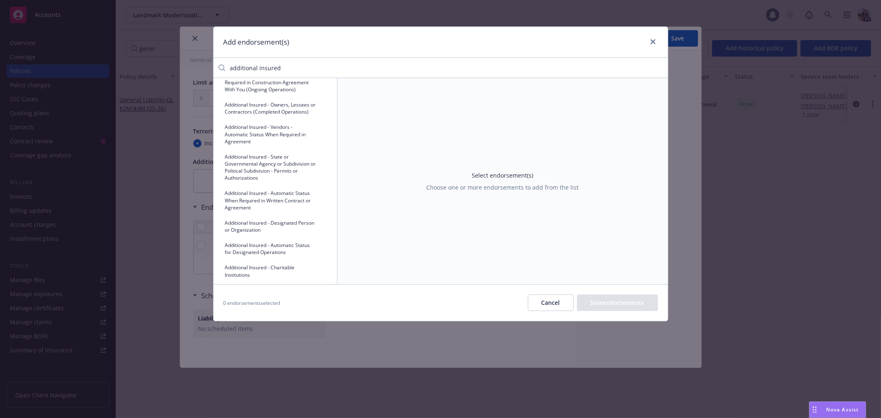
click at [317, 72] on input "additional insured" at bounding box center [446, 68] width 443 height 17
drag, startPoint x: 317, startPoint y: 72, endPoint x: 179, endPoint y: 72, distance: 137.6
click at [179, 72] on div "Add endorsement(s) additional insured Additional Insured Additional Insured - L…" at bounding box center [440, 209] width 881 height 418
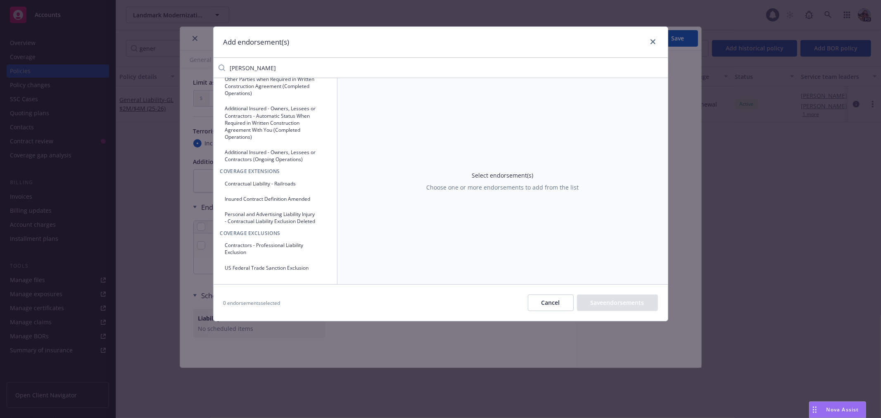
scroll to position [0, 0]
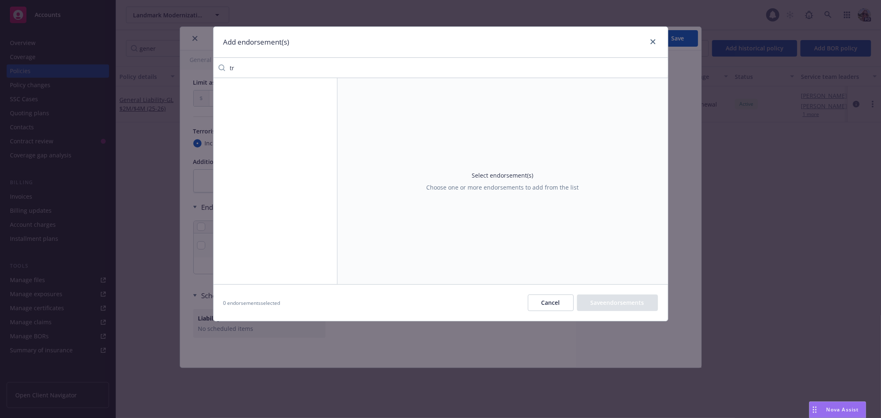
type input "t"
type input "waiver"
click at [241, 123] on button "Waiver of Subrogation by written agreement" at bounding box center [275, 122] width 110 height 21
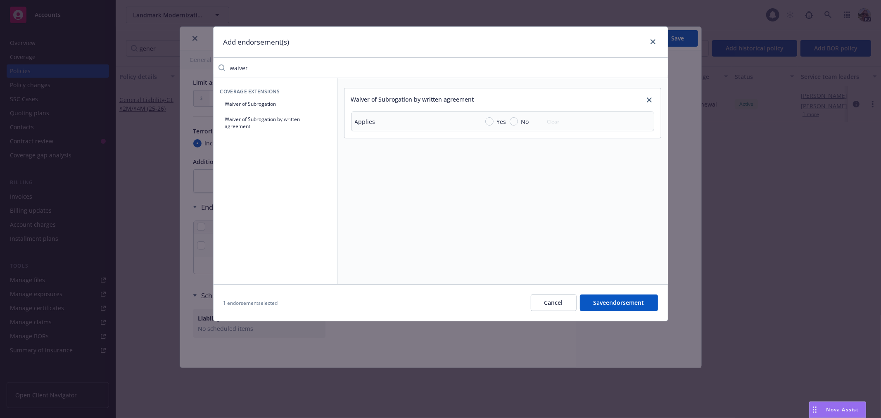
click at [237, 106] on button "Waiver of Subrogation" at bounding box center [275, 104] width 110 height 14
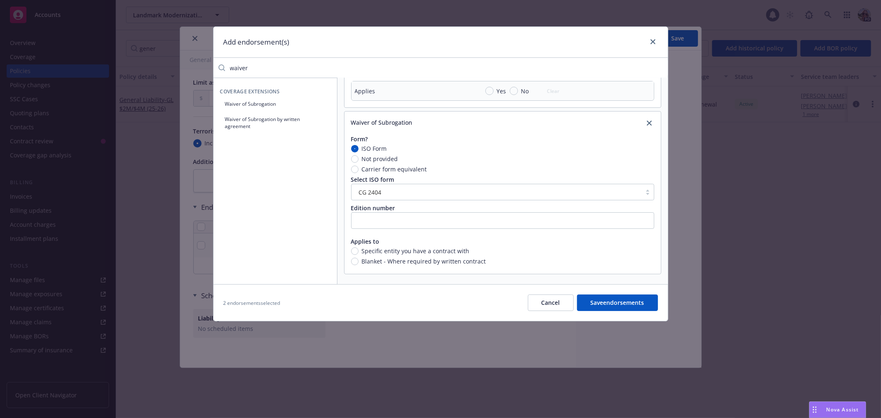
scroll to position [30, 0]
click at [254, 125] on button "Waiver of Subrogation by written agreement" at bounding box center [275, 122] width 110 height 21
click at [492, 90] on input "Yes" at bounding box center [490, 91] width 8 height 8
radio input "true"
click at [651, 41] on icon "close" at bounding box center [653, 41] width 5 height 5
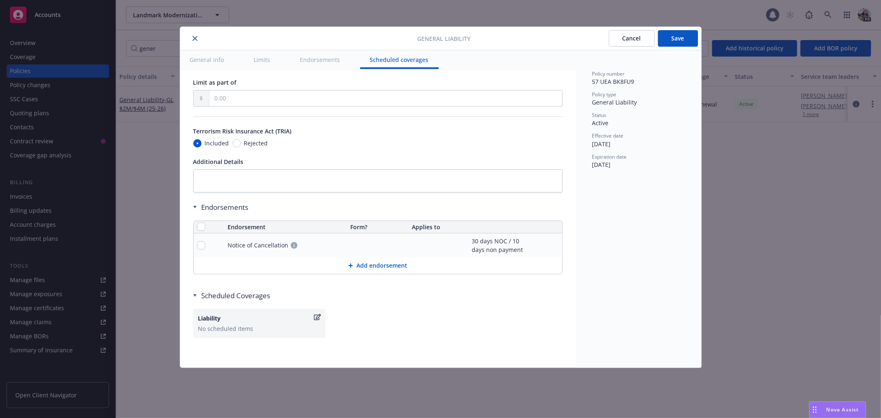
drag, startPoint x: 193, startPoint y: 40, endPoint x: 246, endPoint y: 23, distance: 55.5
click at [193, 40] on icon "close" at bounding box center [195, 38] width 5 height 5
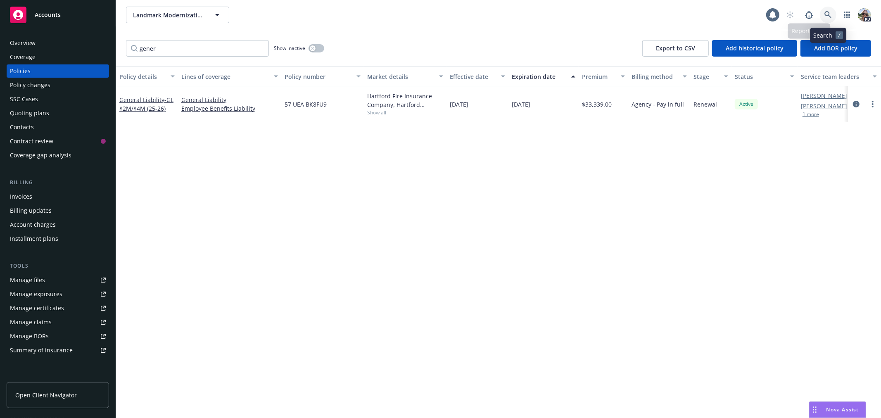
click at [825, 13] on icon at bounding box center [828, 14] width 7 height 7
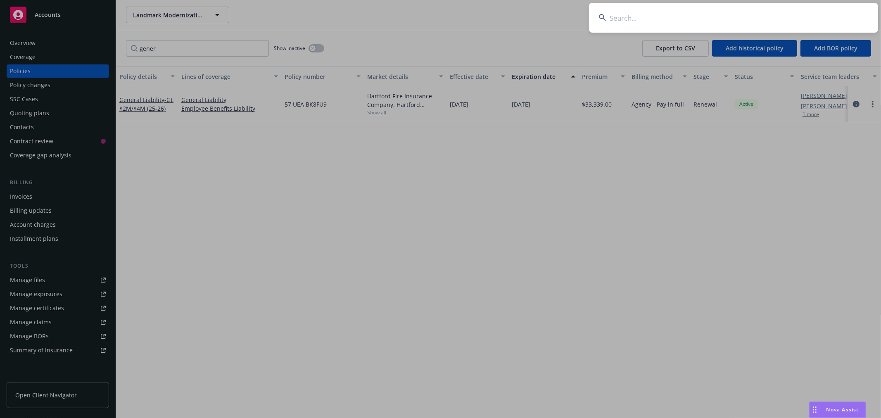
drag, startPoint x: 633, startPoint y: 17, endPoint x: 633, endPoint y: 10, distance: 7.4
click at [631, 17] on input at bounding box center [733, 18] width 289 height 30
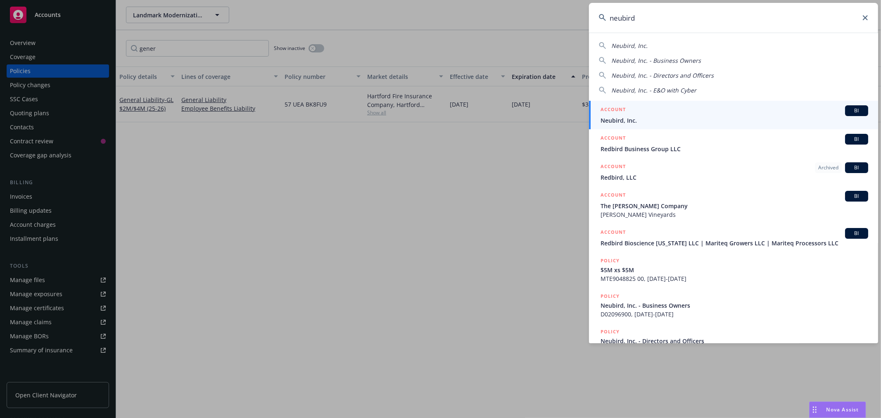
type input "neubird"
click at [637, 113] on div "ACCOUNT BI" at bounding box center [735, 110] width 268 height 11
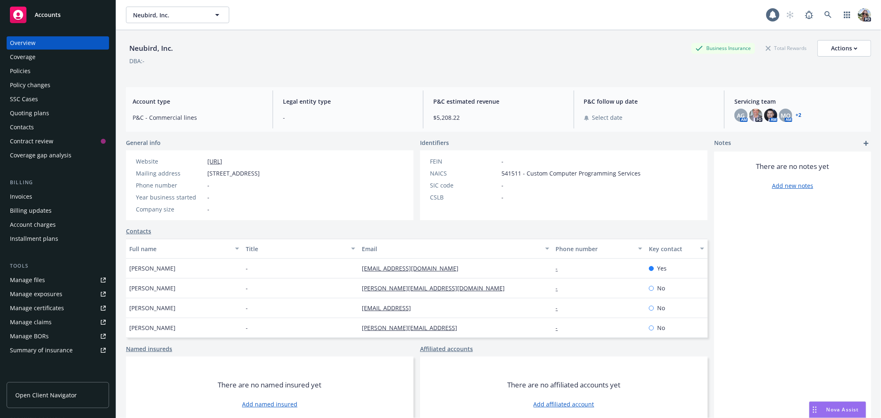
click at [26, 73] on div "Policies" at bounding box center [20, 70] width 21 height 13
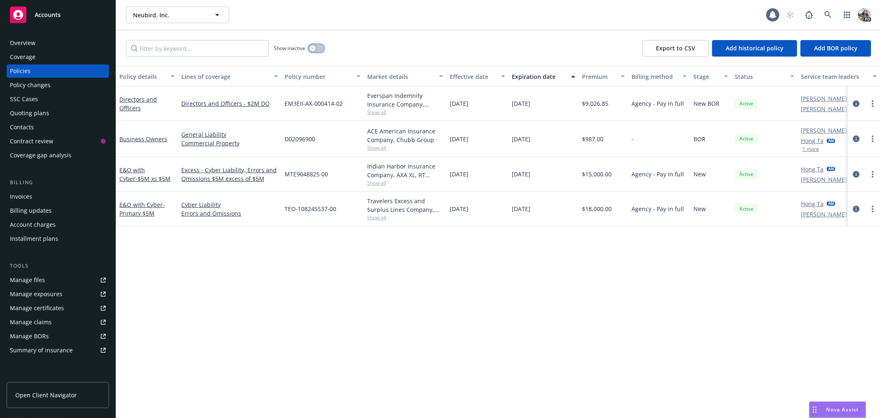
click at [311, 48] on icon "button" at bounding box center [312, 48] width 3 height 3
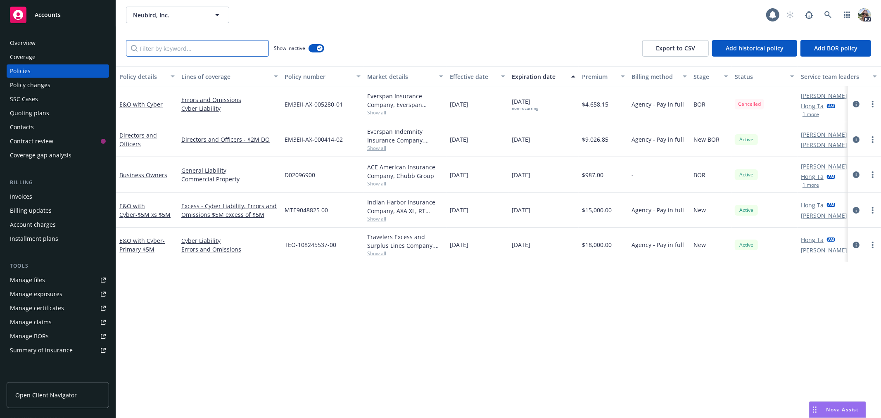
click at [167, 49] on input "Filter by keyword..." at bounding box center [197, 48] width 143 height 17
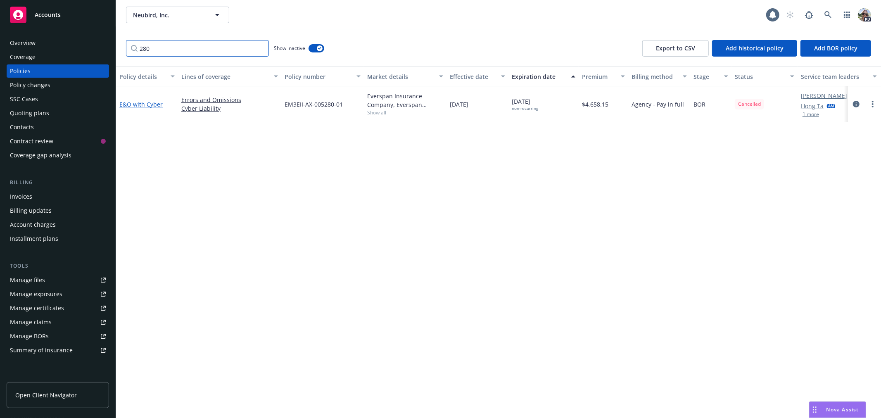
type input "280"
click at [123, 103] on link "E&O with Cyber" at bounding box center [140, 104] width 43 height 8
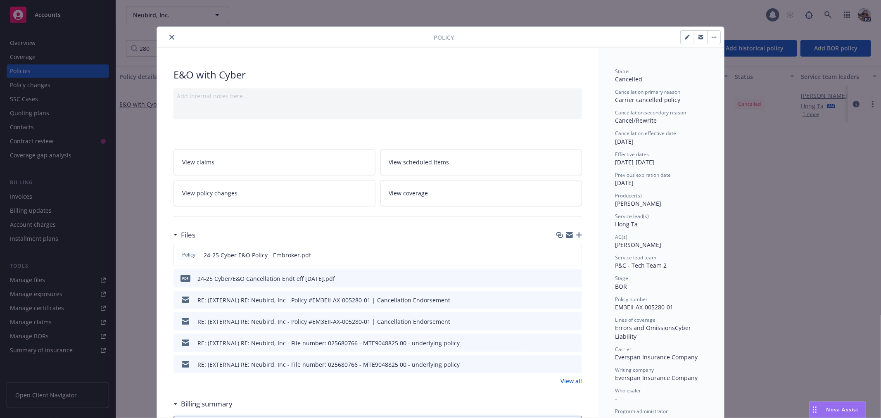
click at [209, 192] on span "View policy changes" at bounding box center [209, 193] width 55 height 9
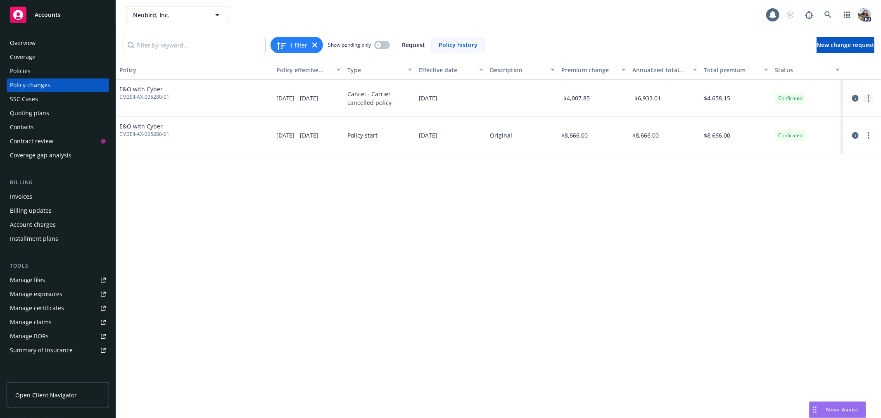
click at [869, 98] on circle "more" at bounding box center [869, 99] width 2 height 2
click at [752, 163] on link "Edit billing info" at bounding box center [803, 165] width 142 height 17
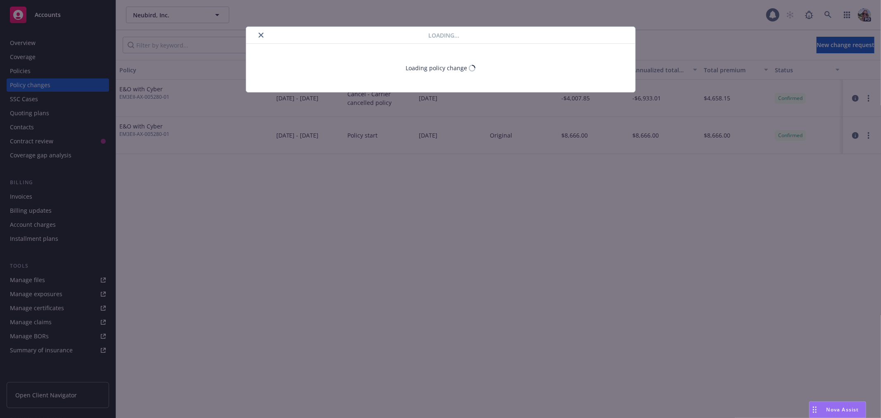
select select "CA"
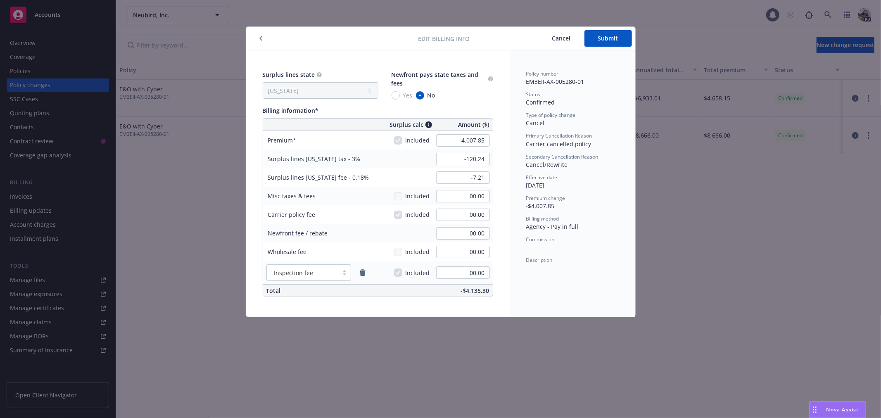
click at [259, 39] on icon "button" at bounding box center [260, 38] width 3 height 5
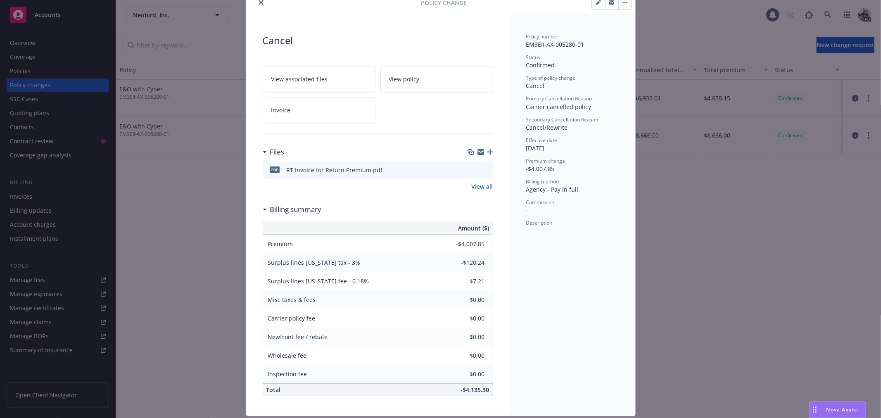
scroll to position [60, 0]
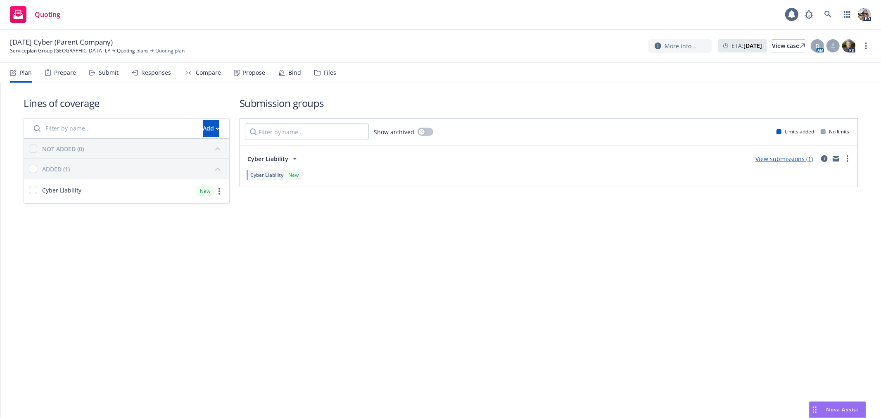
click at [324, 74] on div "Files" at bounding box center [330, 72] width 12 height 7
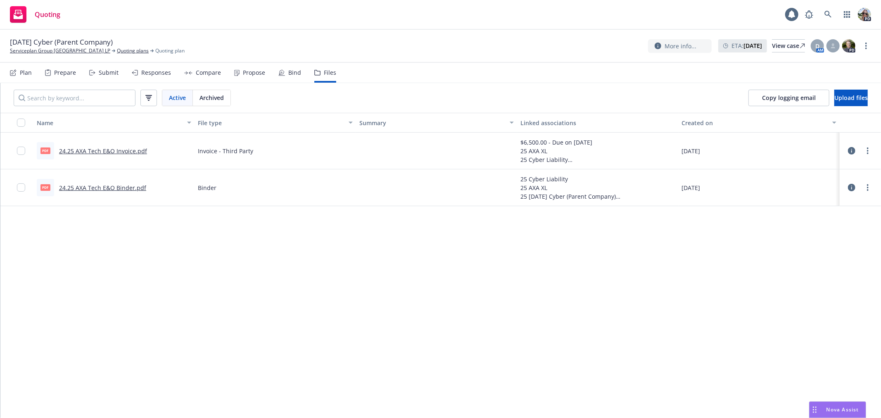
click at [92, 187] on link "24.25 AXA Tech E&O Binder.pdf" at bounding box center [102, 188] width 87 height 8
click at [89, 150] on link "24.25 AXA Tech E&O Invoice.pdf" at bounding box center [103, 151] width 88 height 8
click at [22, 72] on div "Plan" at bounding box center [26, 72] width 12 height 7
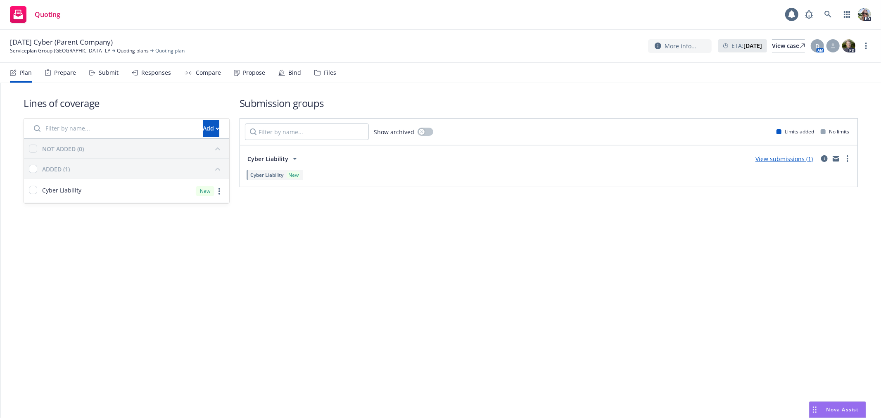
click at [150, 69] on div "Responses" at bounding box center [156, 72] width 30 height 7
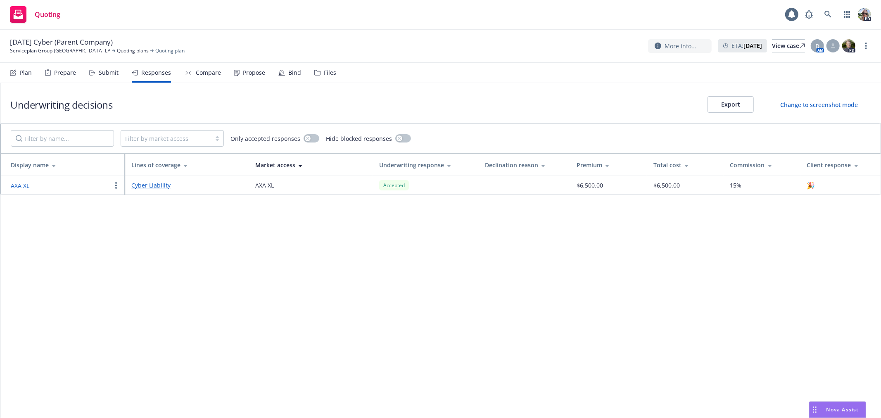
click at [211, 71] on div "Compare" at bounding box center [208, 72] width 25 height 7
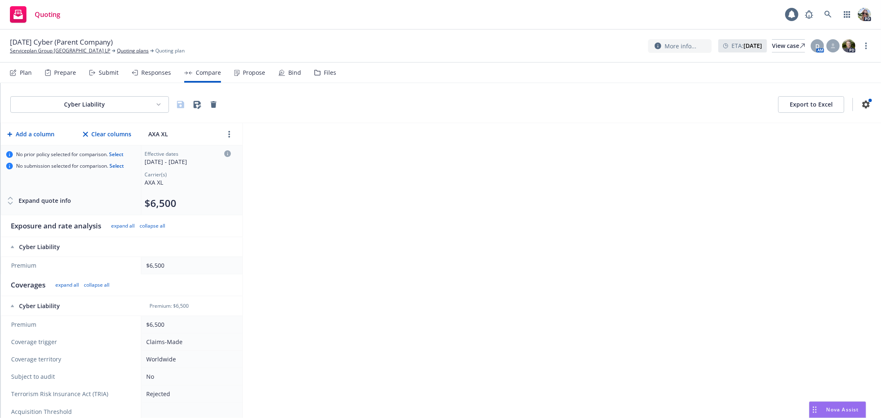
click at [245, 75] on div "Propose" at bounding box center [254, 72] width 22 height 7
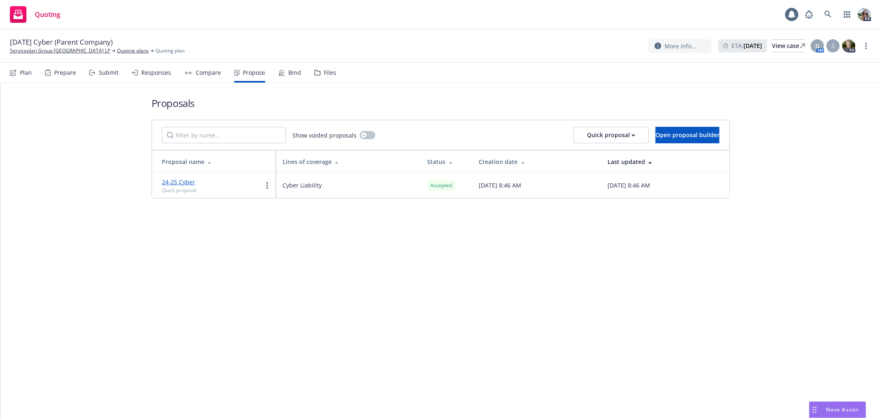
click at [280, 71] on icon at bounding box center [281, 72] width 5 height 5
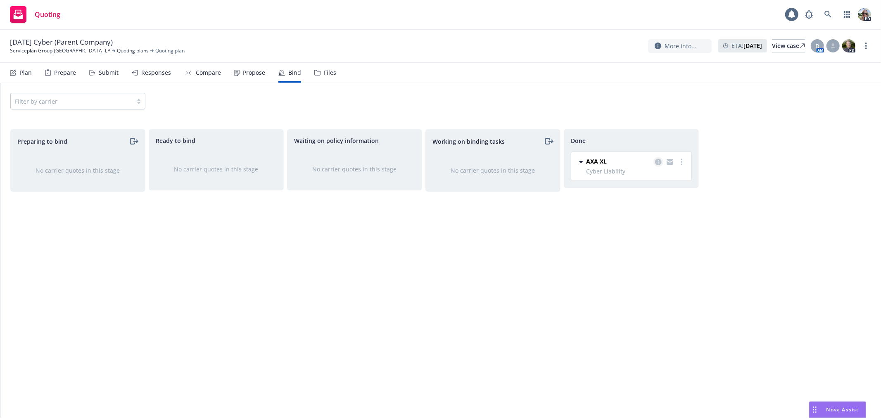
click at [658, 161] on icon "copy logging email" at bounding box center [658, 162] width 7 height 7
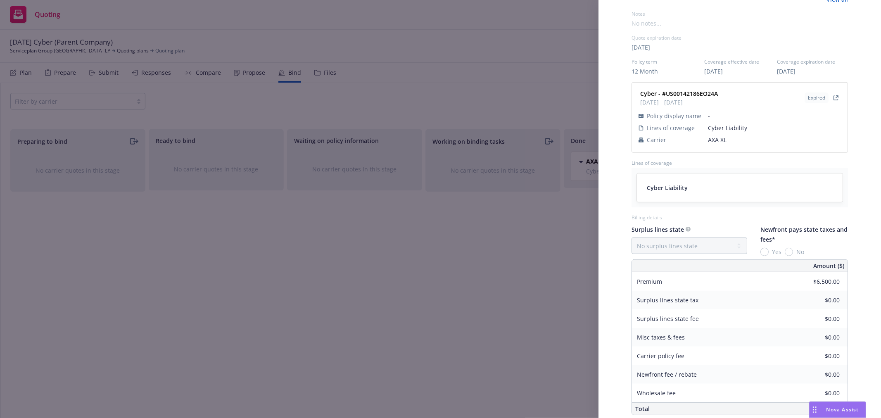
scroll to position [320, 0]
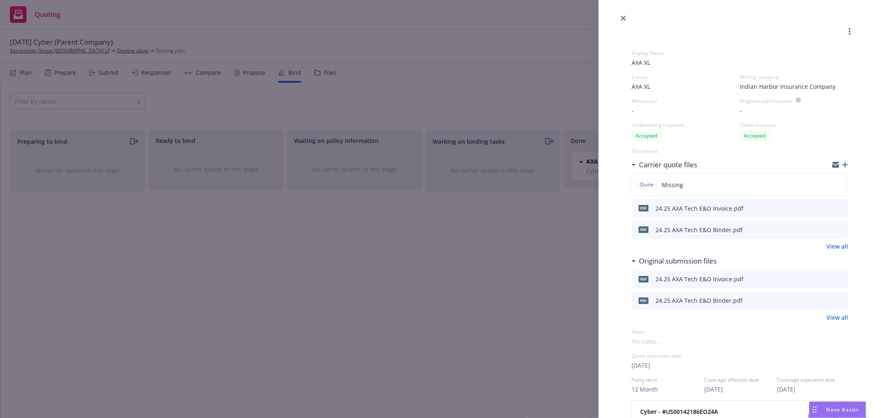
scroll to position [320, 0]
